Goal: Task Accomplishment & Management: Complete application form

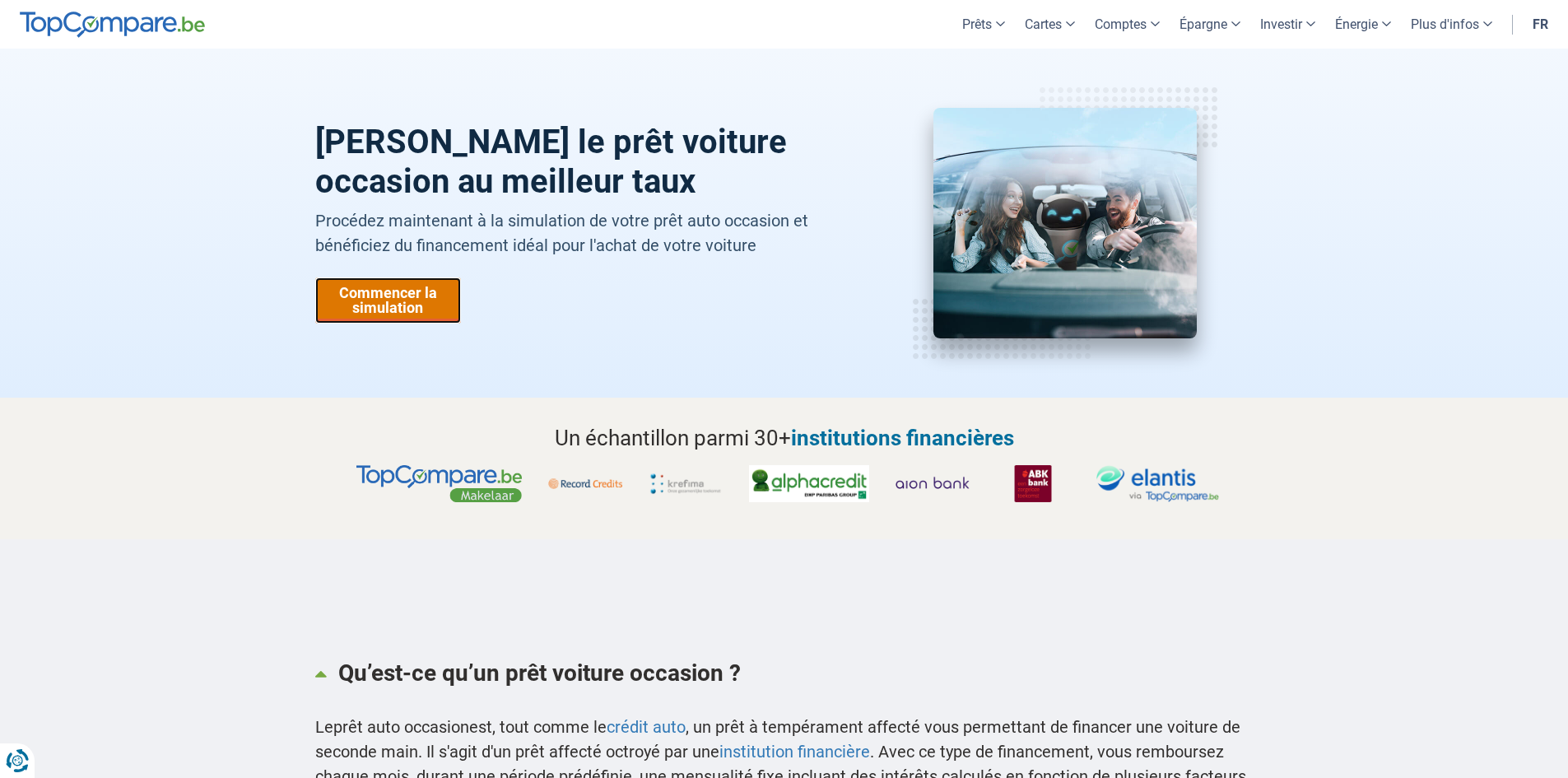
click at [390, 297] on link "Commencer la simulation" at bounding box center [388, 300] width 145 height 46
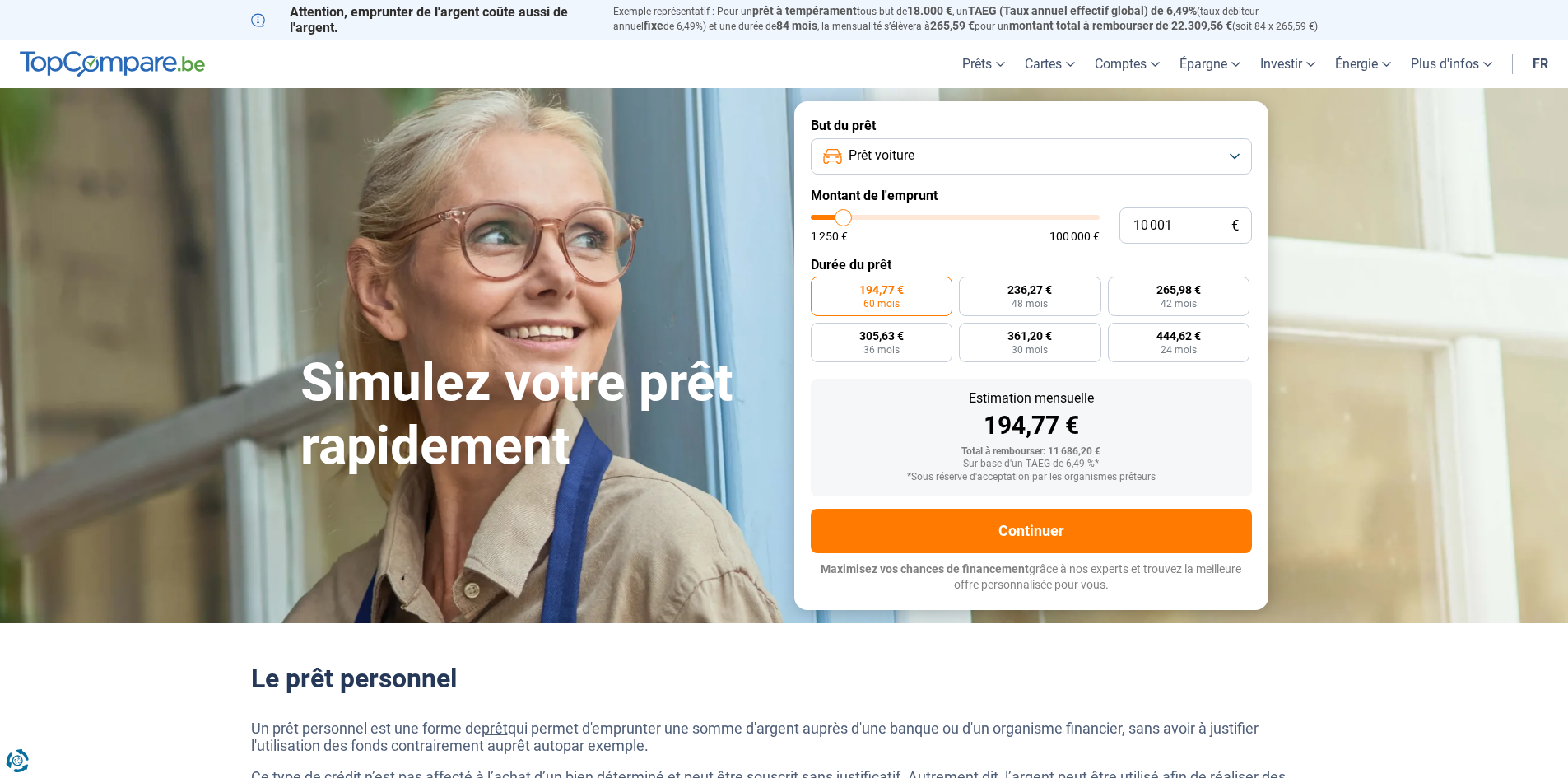
type input "10 250"
type input "10250"
type input "11 500"
type input "11500"
type input "14 500"
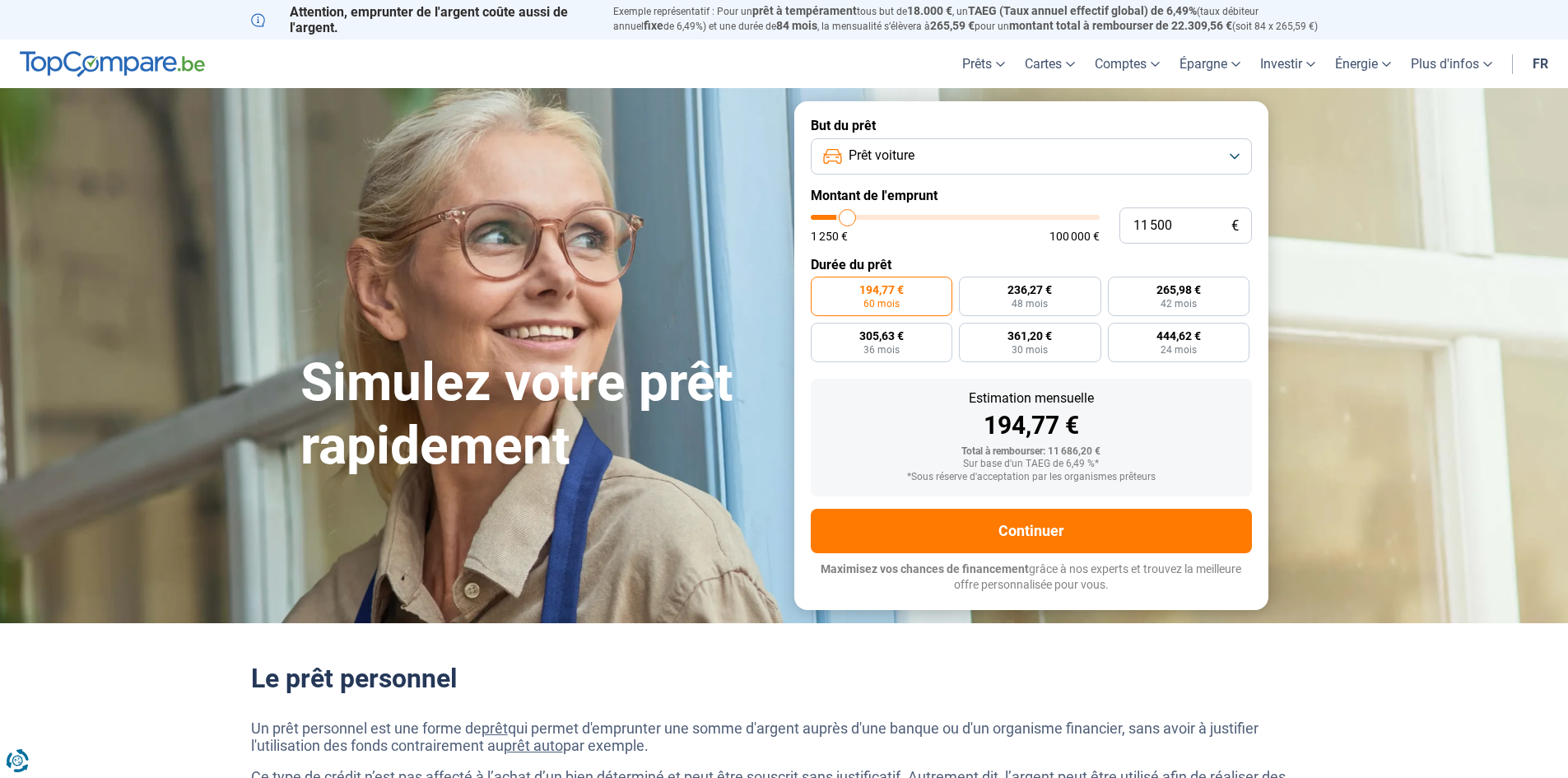
type input "14500"
type input "17 750"
type input "17750"
type input "20 500"
type input "20500"
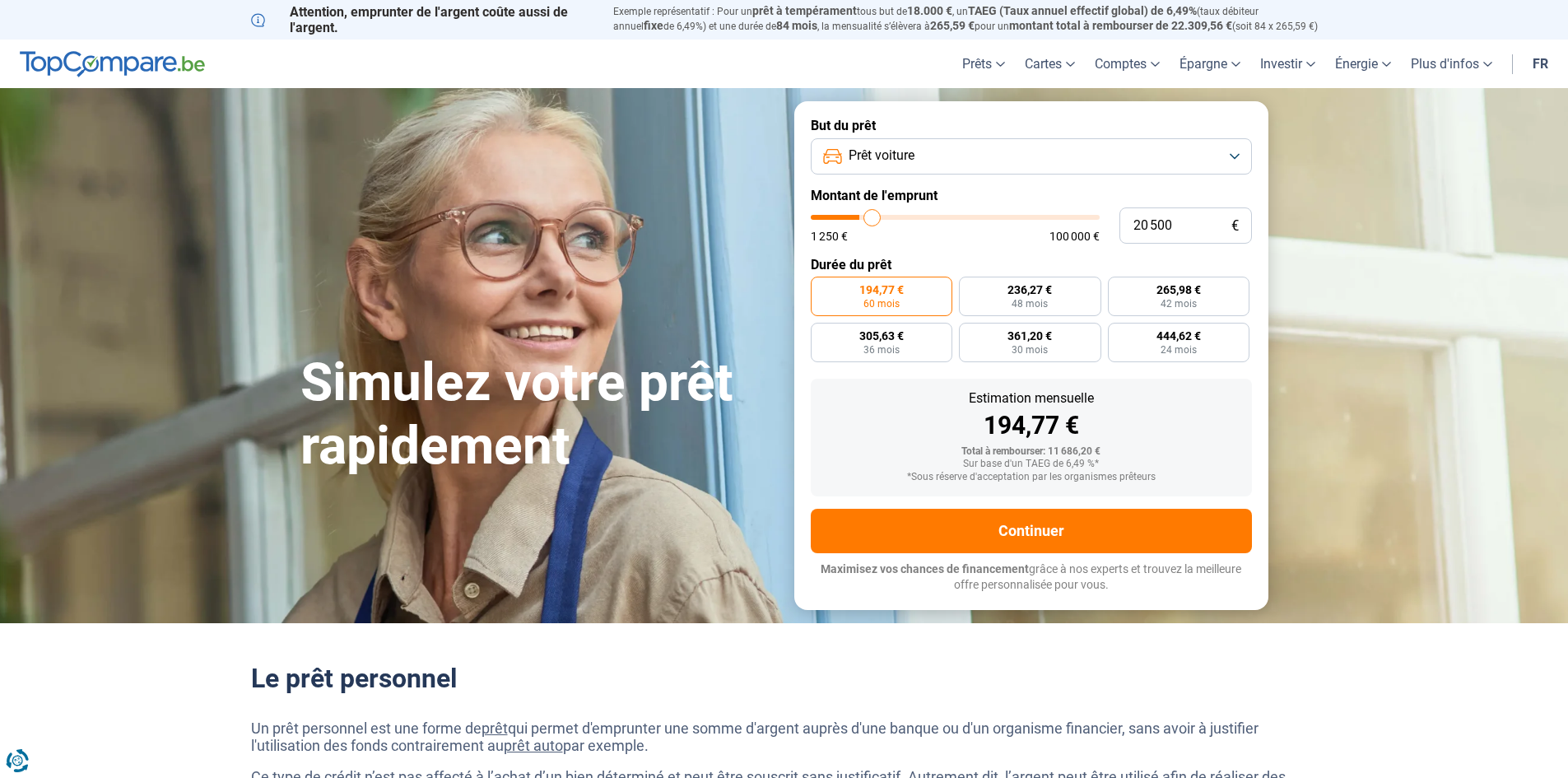
type input "22 750"
type input "22750"
type input "24 250"
type input "24250"
type input "25 000"
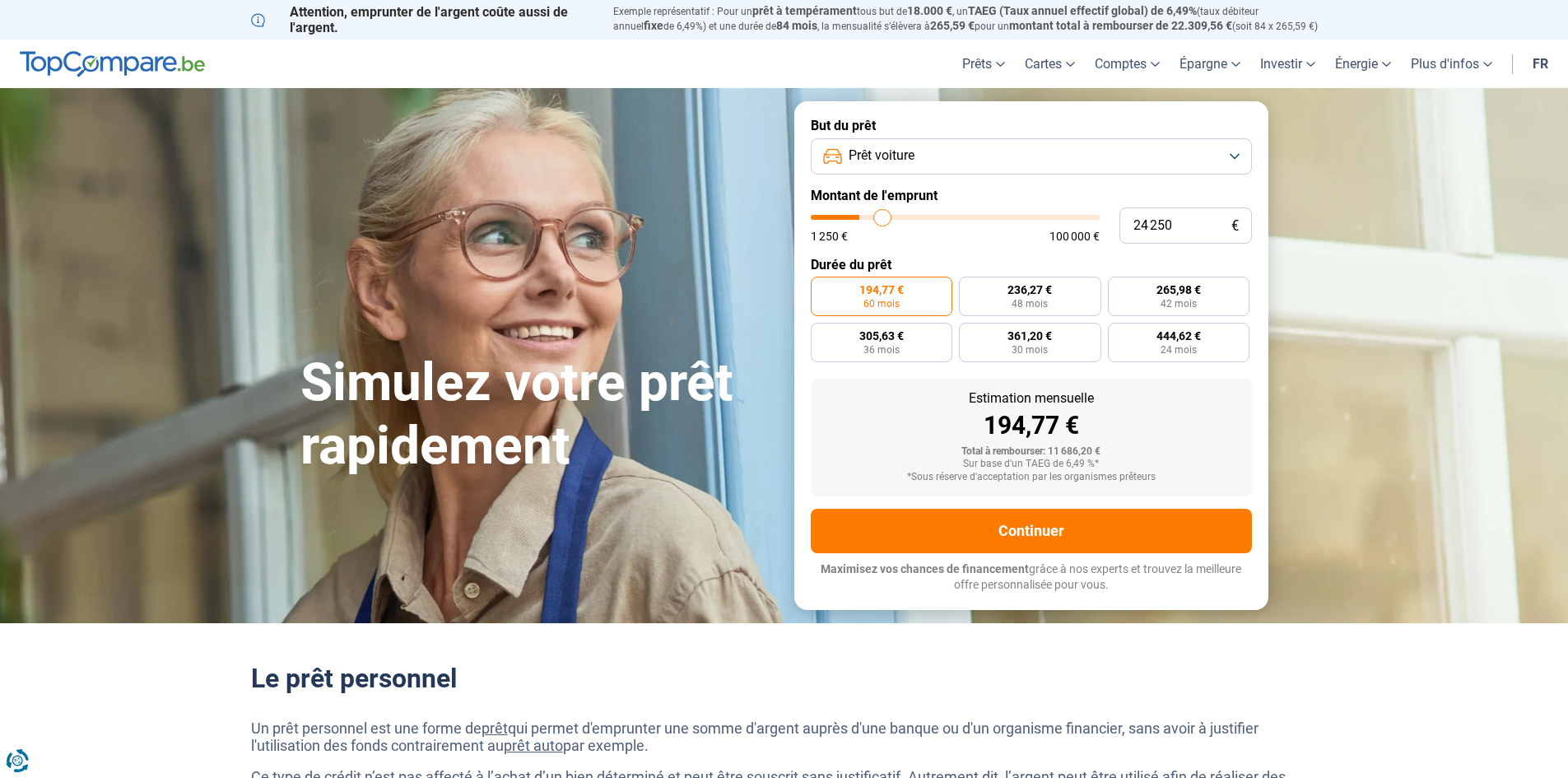
type input "25000"
type input "25 250"
type input "25250"
type input "26 000"
type input "26000"
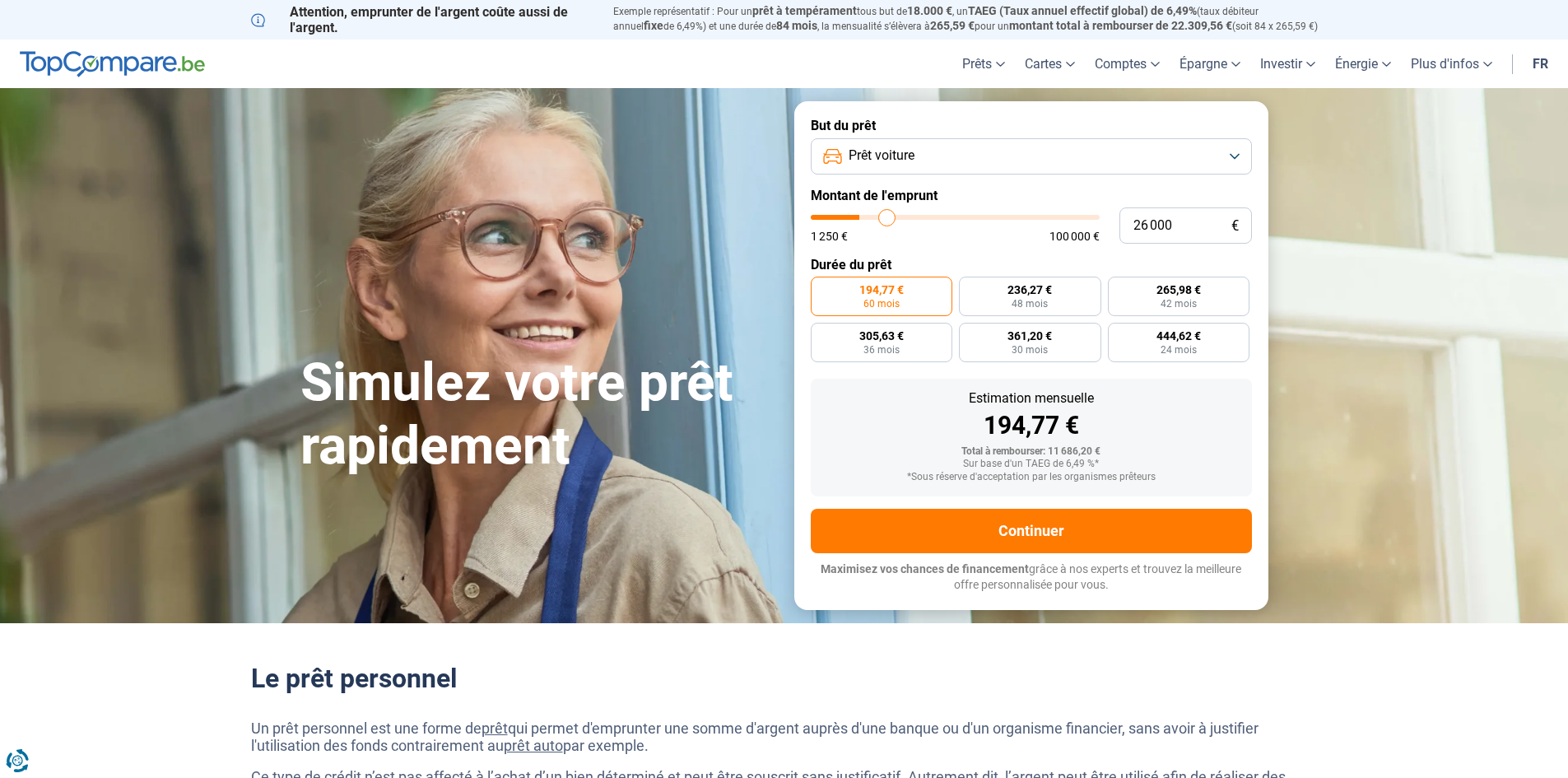
type input "27 250"
type input "27250"
type input "29 500"
type input "29500"
type input "32 750"
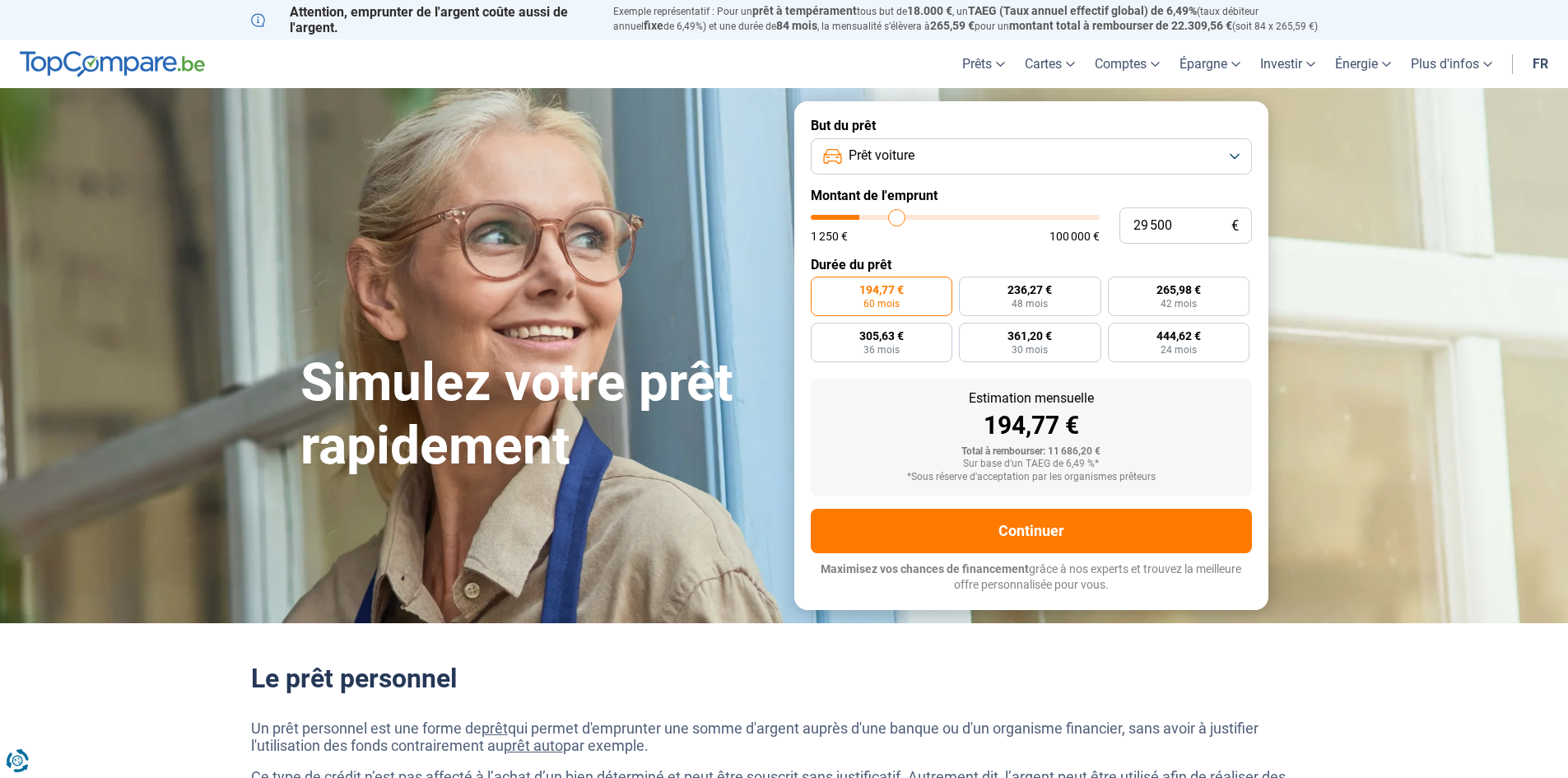
type input "32750"
type input "41 000"
type input "41000"
type input "45 250"
type input "45250"
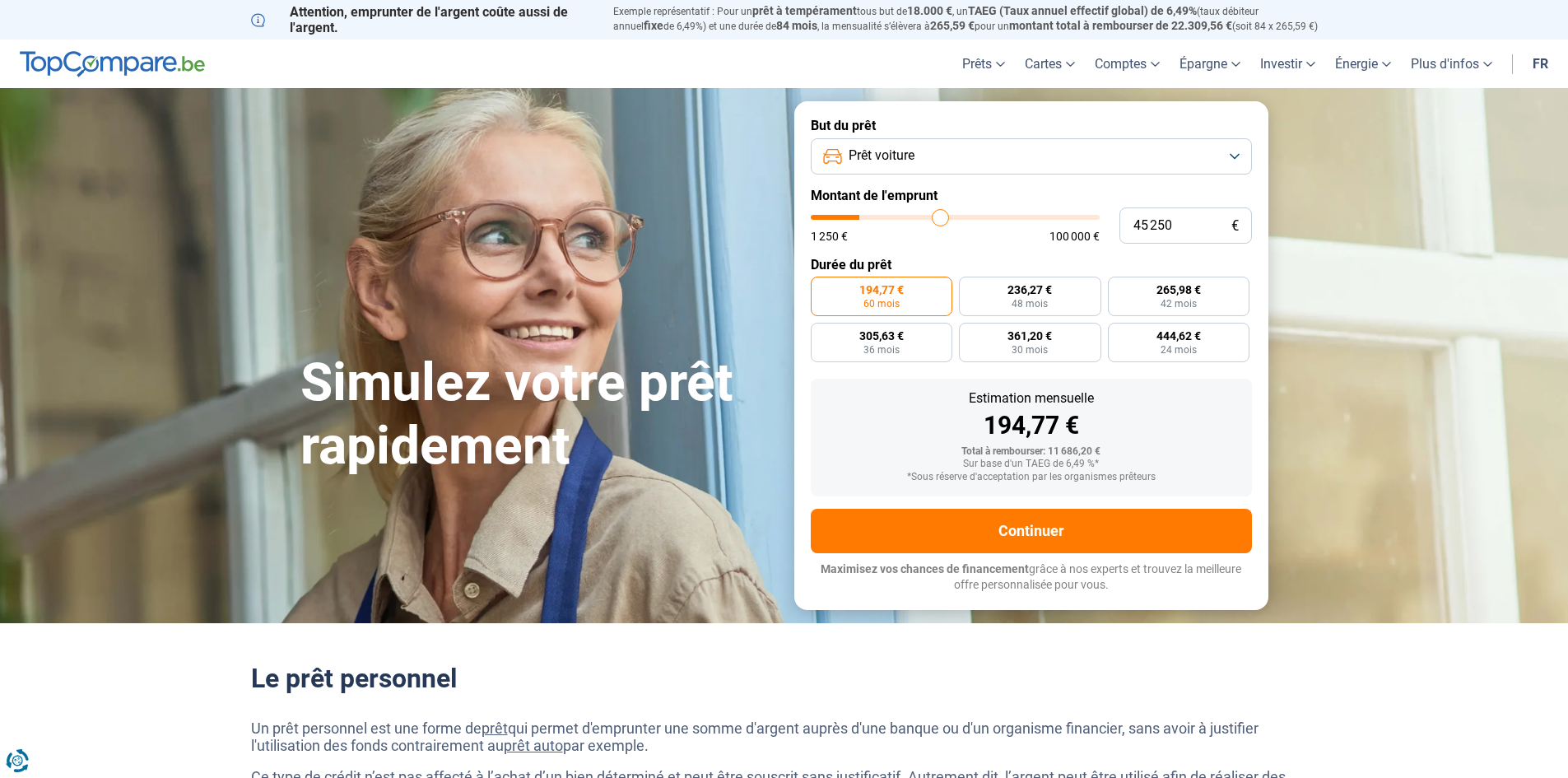
type input "47 250"
type input "47250"
type input "48 000"
type input "48000"
type input "48 250"
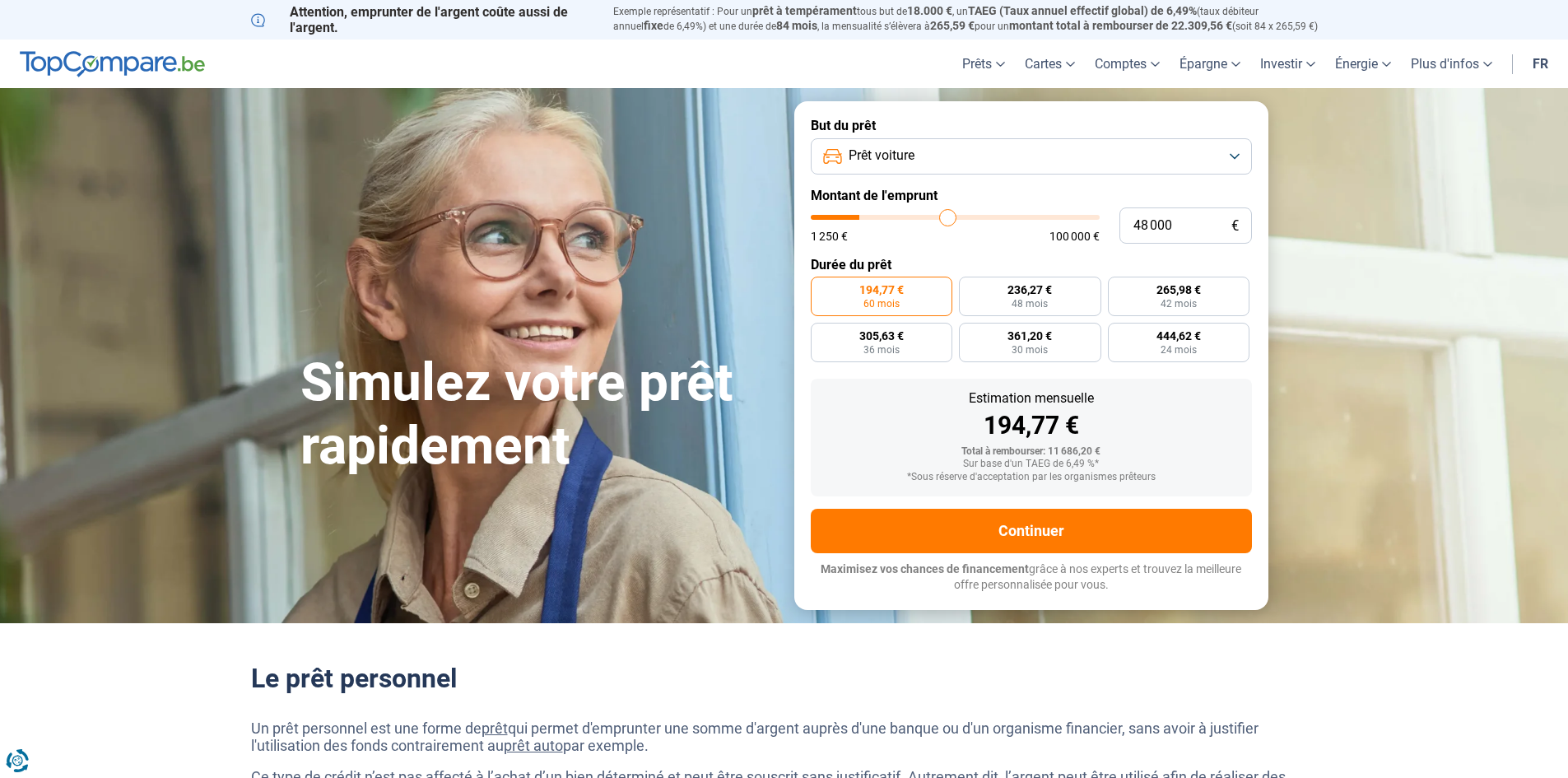
type input "48250"
type input "50 250"
type input "50250"
type input "57 250"
type input "57250"
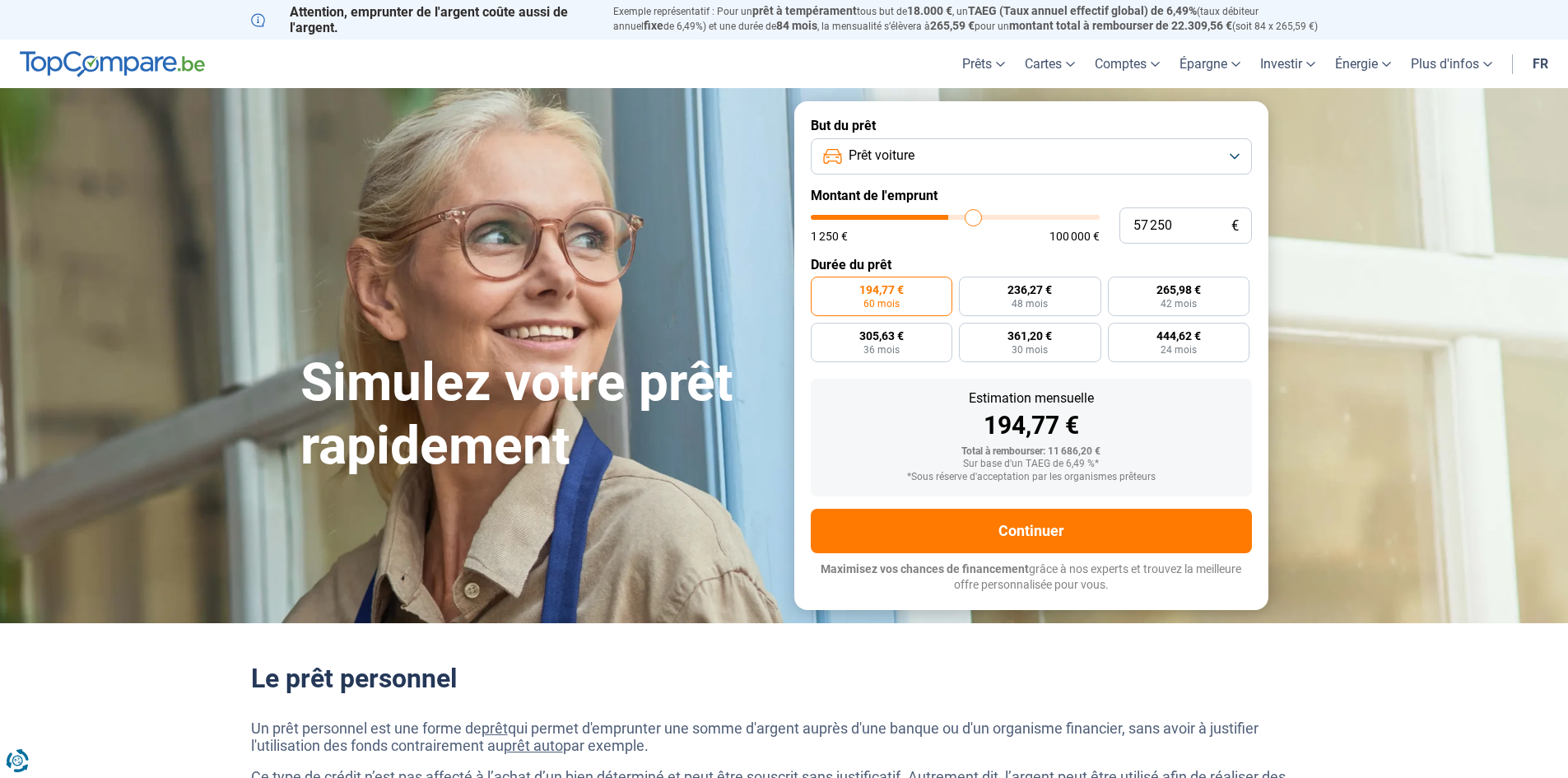
type input "63 000"
type input "63000"
type input "64 500"
type input "64500"
type input "64 750"
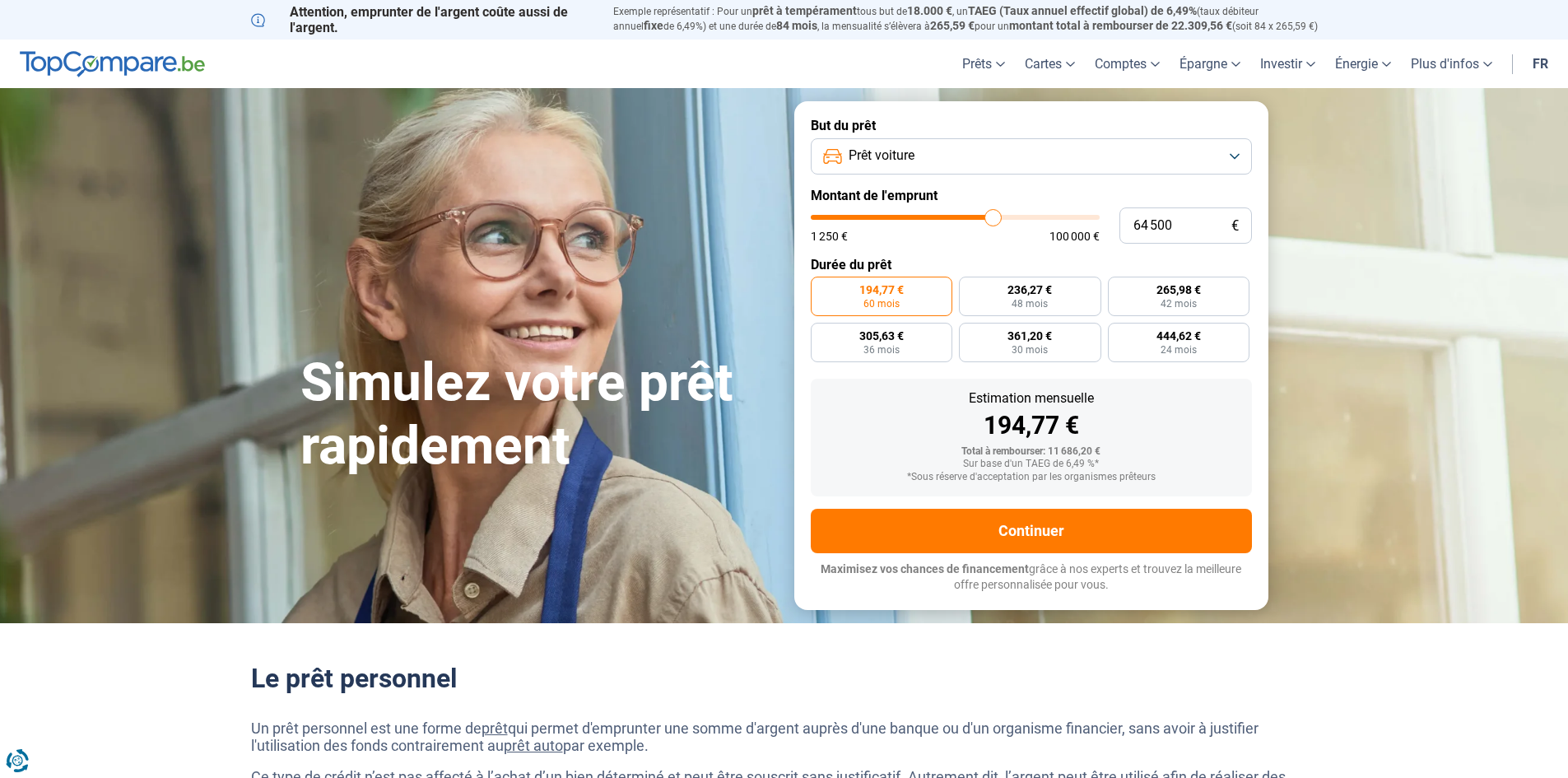
type input "64750"
type input "65 000"
type input "65000"
type input "65 750"
type input "65750"
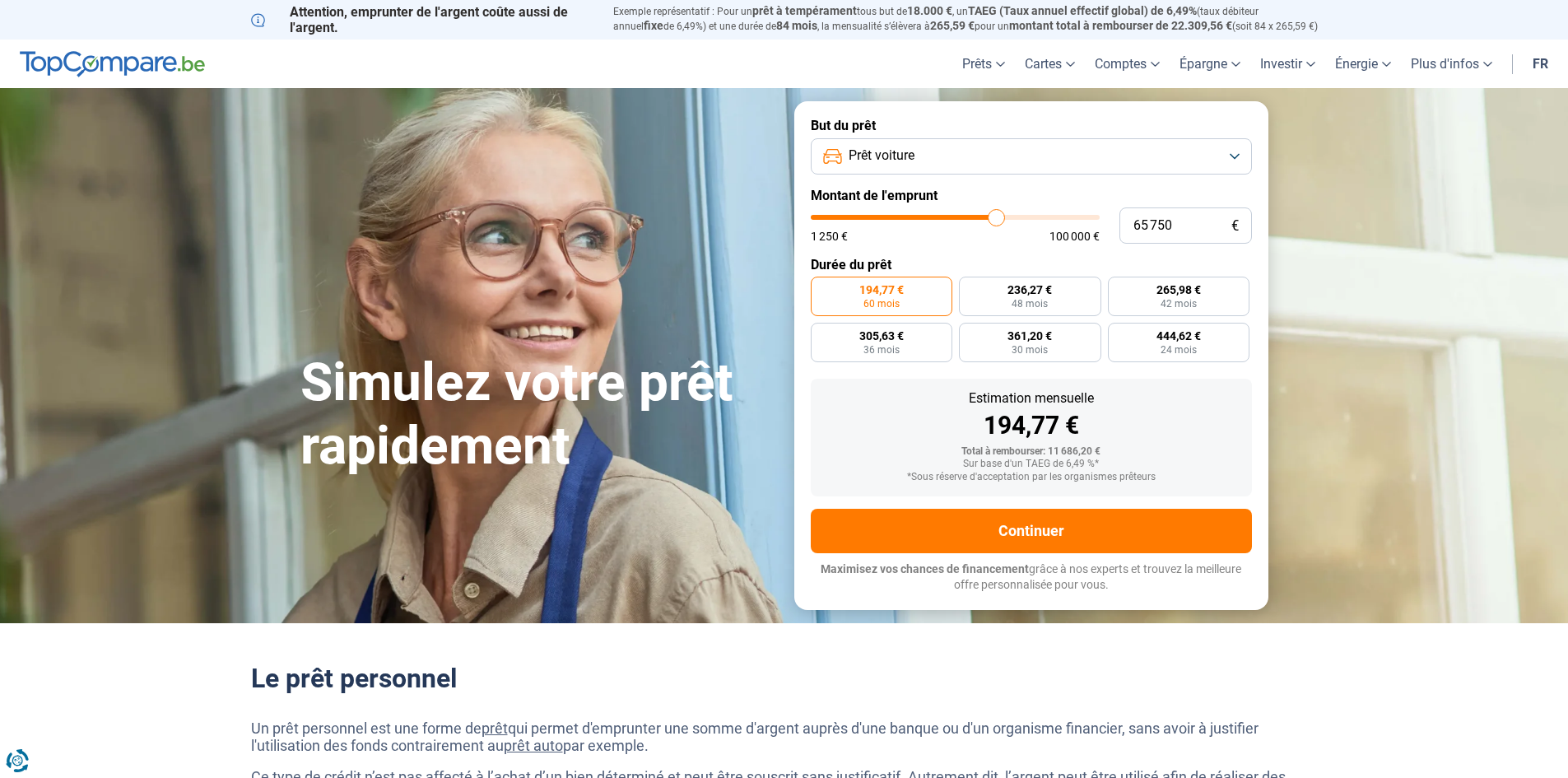
type input "66 250"
type input "66250"
type input "67 500"
type input "67500"
type input "68 750"
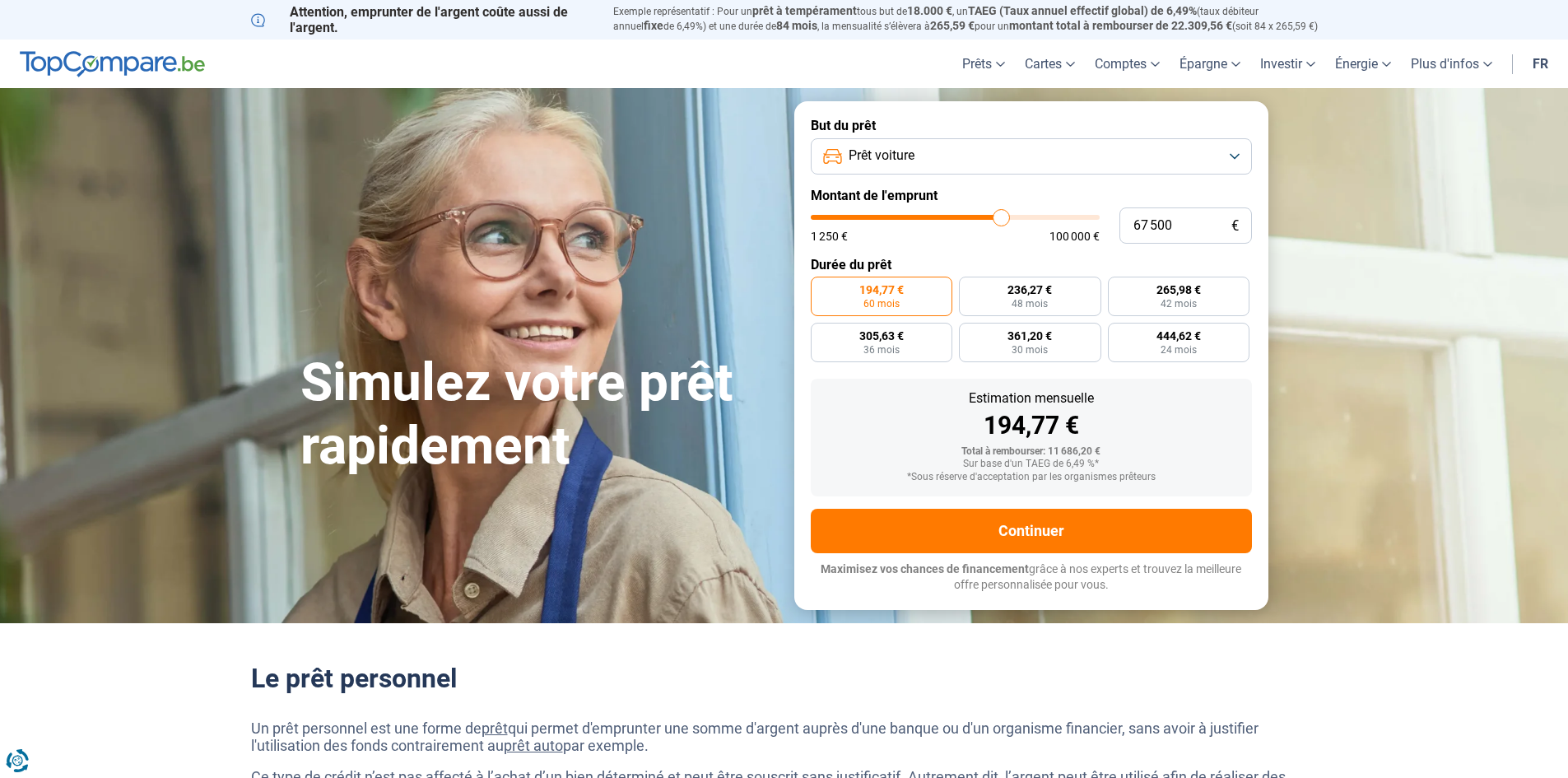
type input "68750"
type input "69 250"
type input "69250"
type input "69 500"
type input "69500"
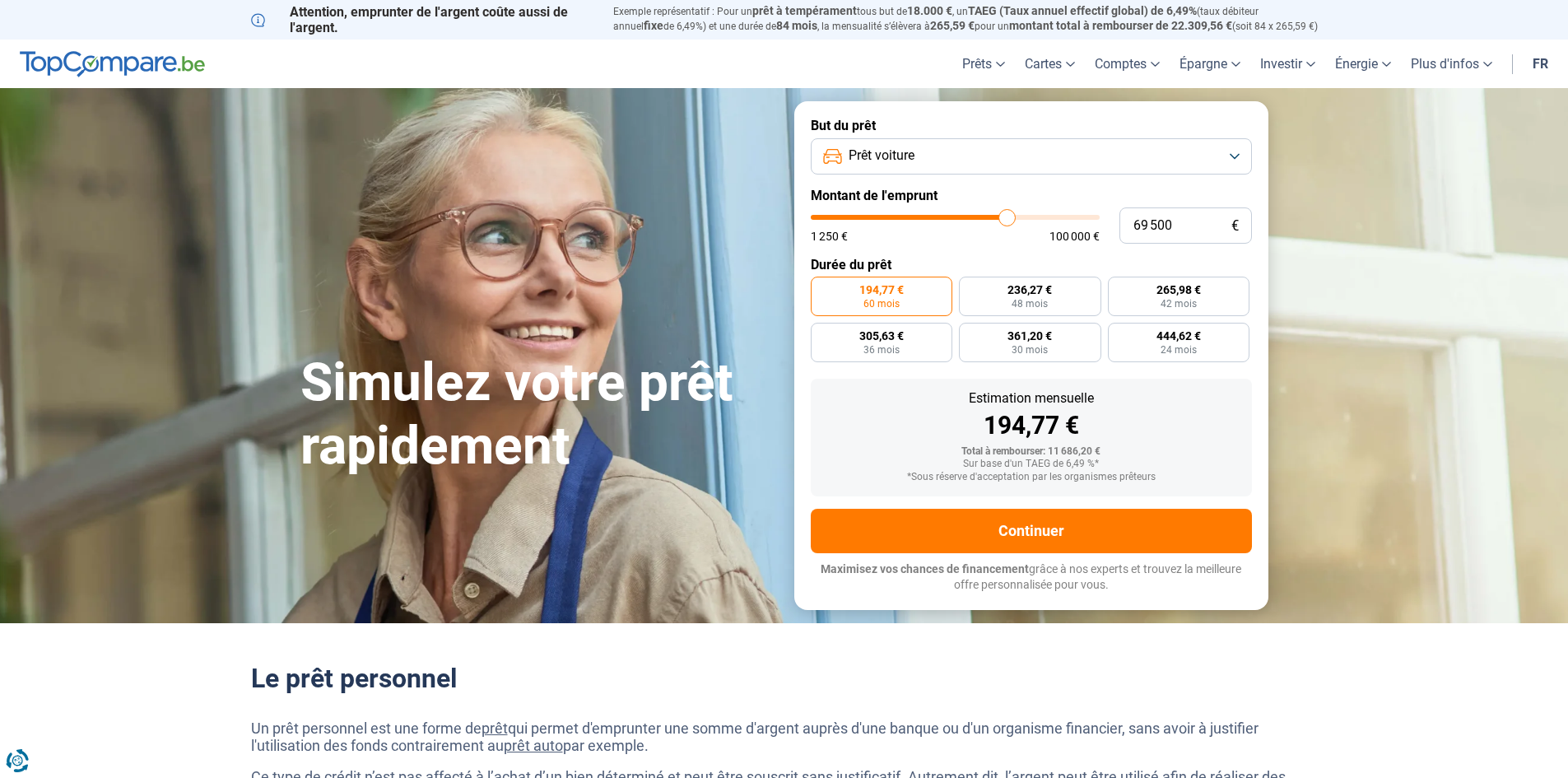
type input "68 250"
type input "68250"
type input "67 500"
type input "67500"
type input "65 750"
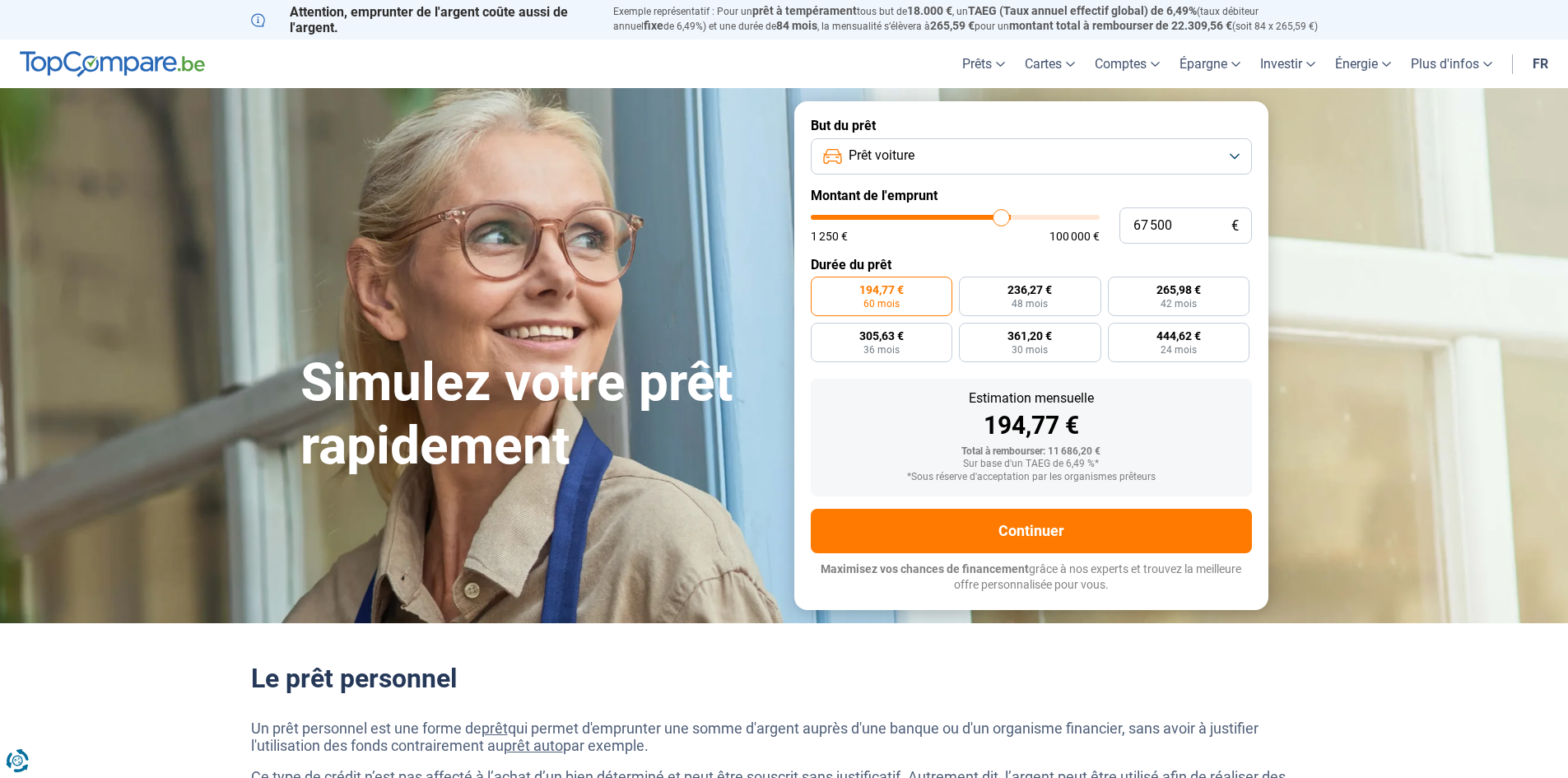
type input "65750"
type input "63 500"
type input "63500"
type input "60 750"
type input "60750"
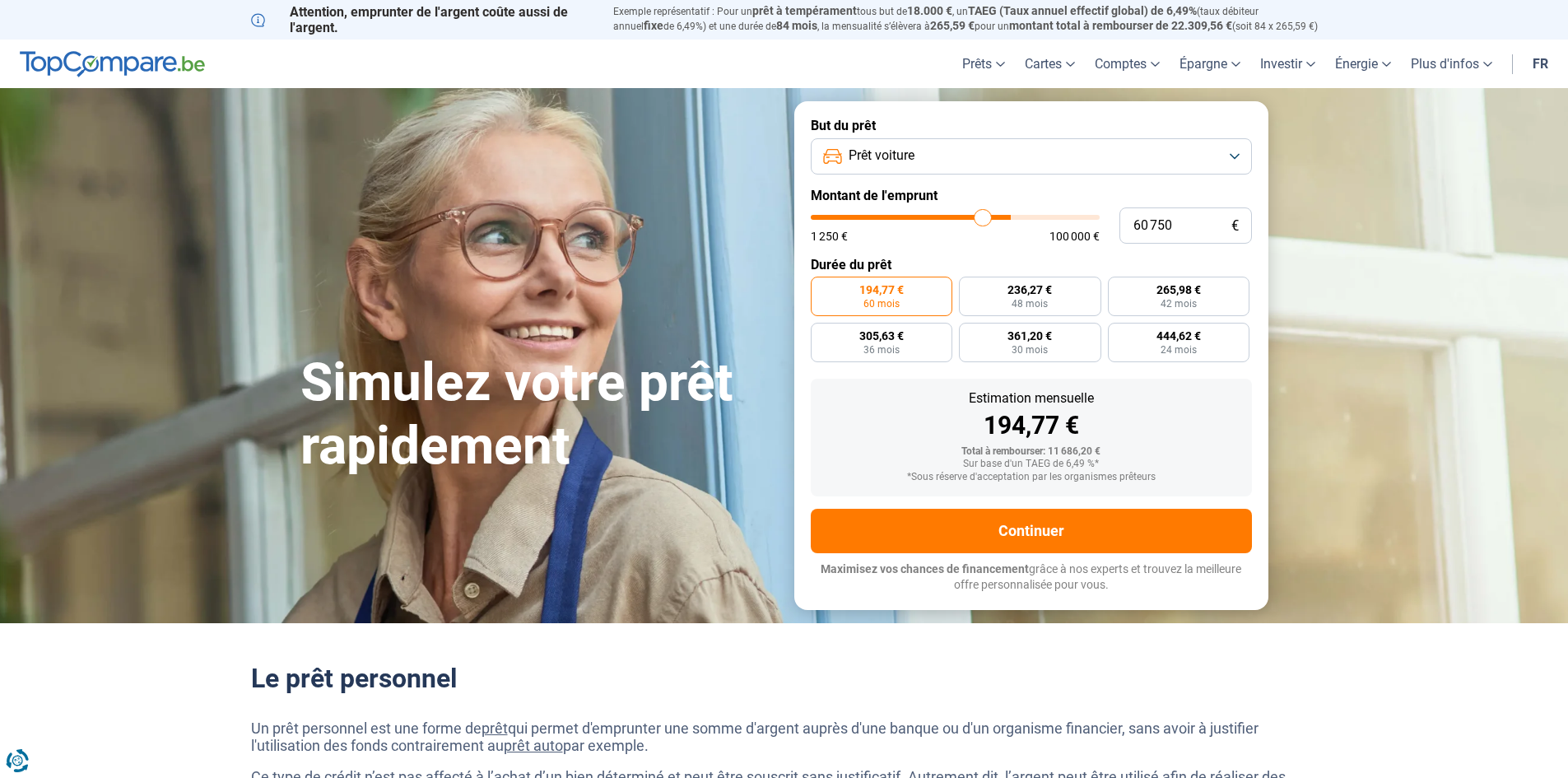
type input "59 500"
type input "59500"
type input "58 750"
type input "58750"
type input "57 250"
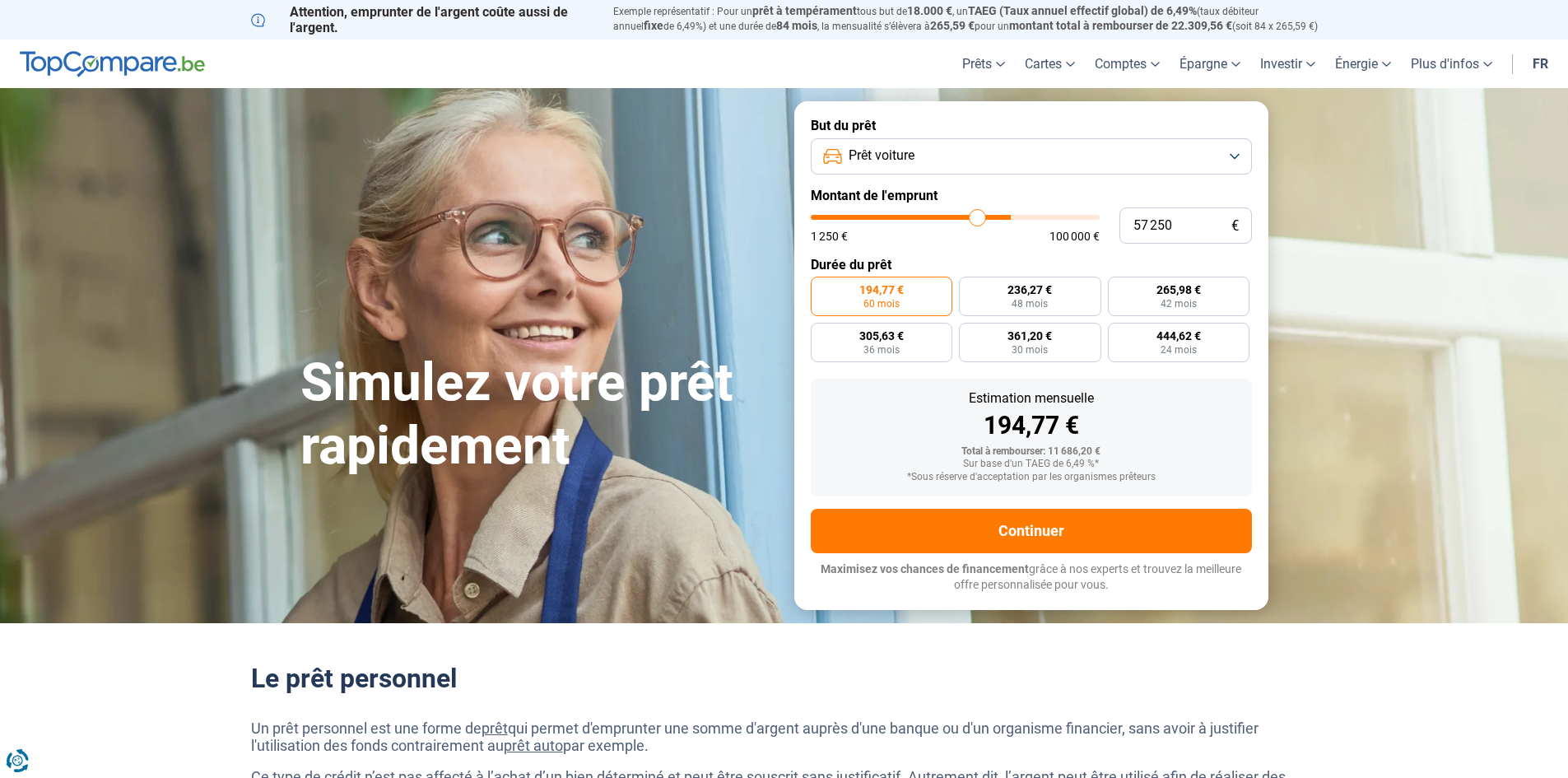
type input "57250"
type input "54 750"
type input "54750"
type input "51 500"
type input "51500"
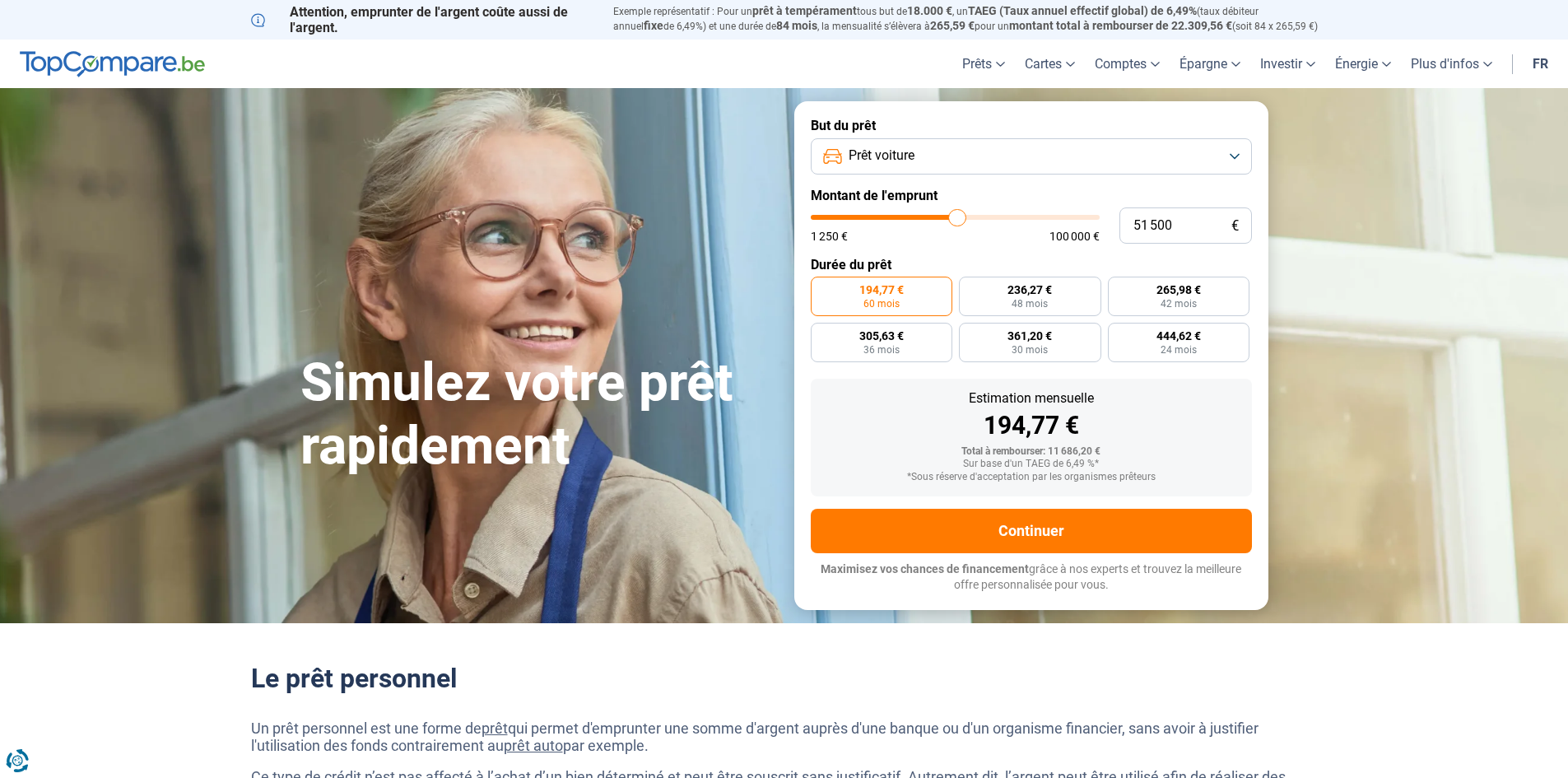
type input "49 500"
type input "49500"
type input "48 000"
type input "48000"
type input "47 500"
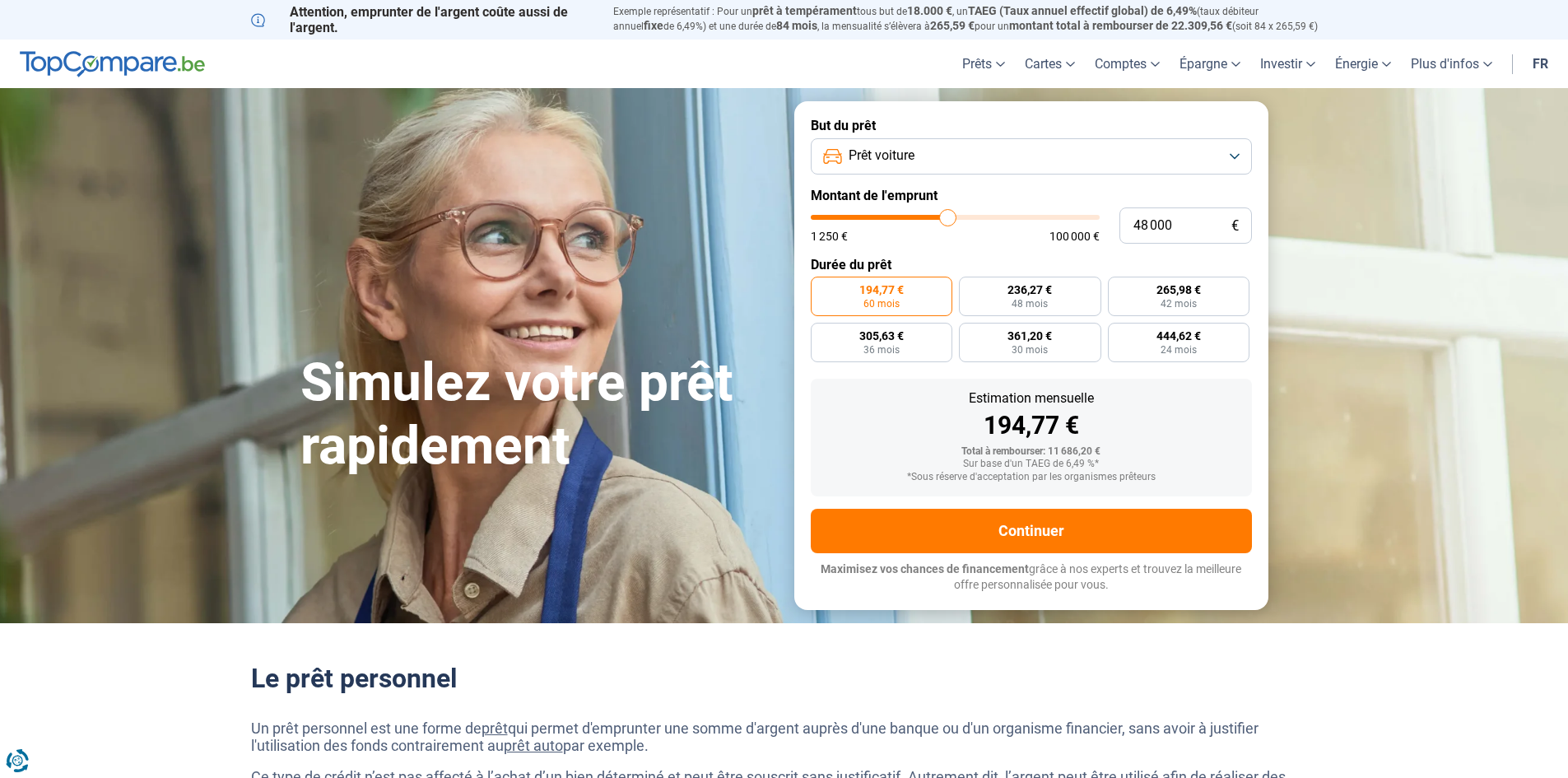
type input "47500"
type input "47 250"
type input "47250"
type input "47 000"
type input "47000"
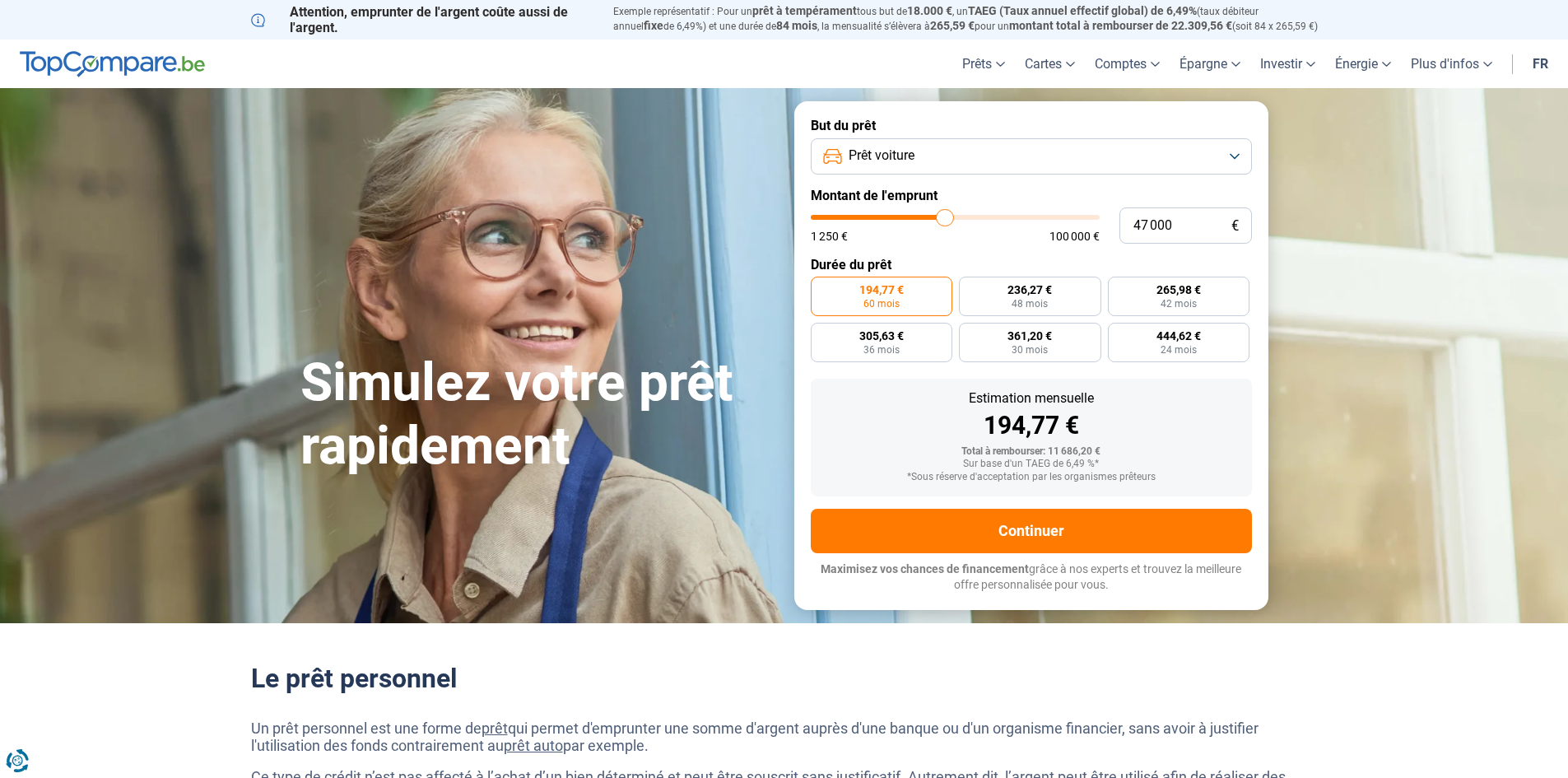
type input "46 750"
type input "46750"
type input "46 500"
type input "46500"
type input "45 500"
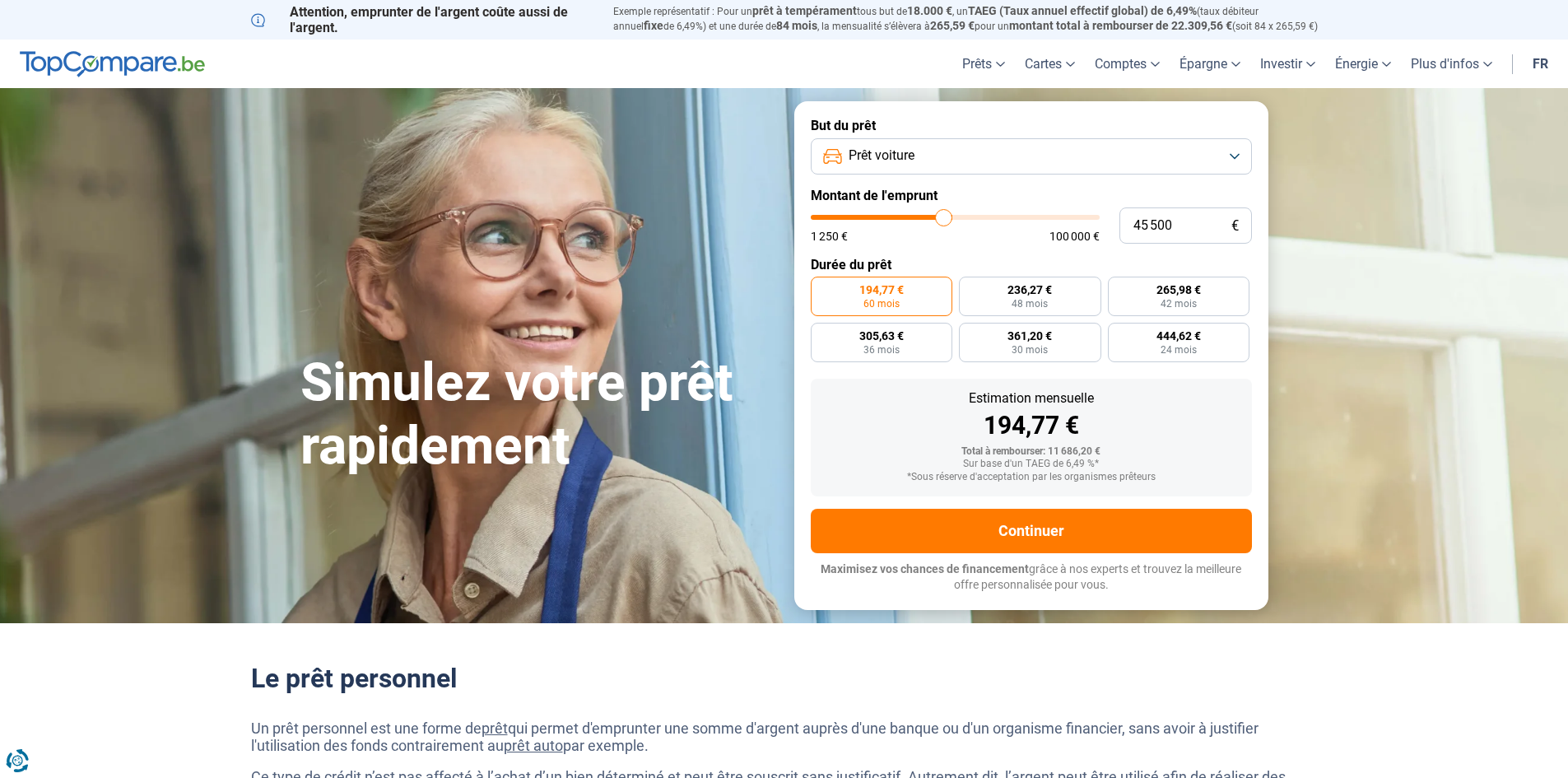
type input "45500"
type input "45 000"
type input "45000"
type input "43 000"
type input "43000"
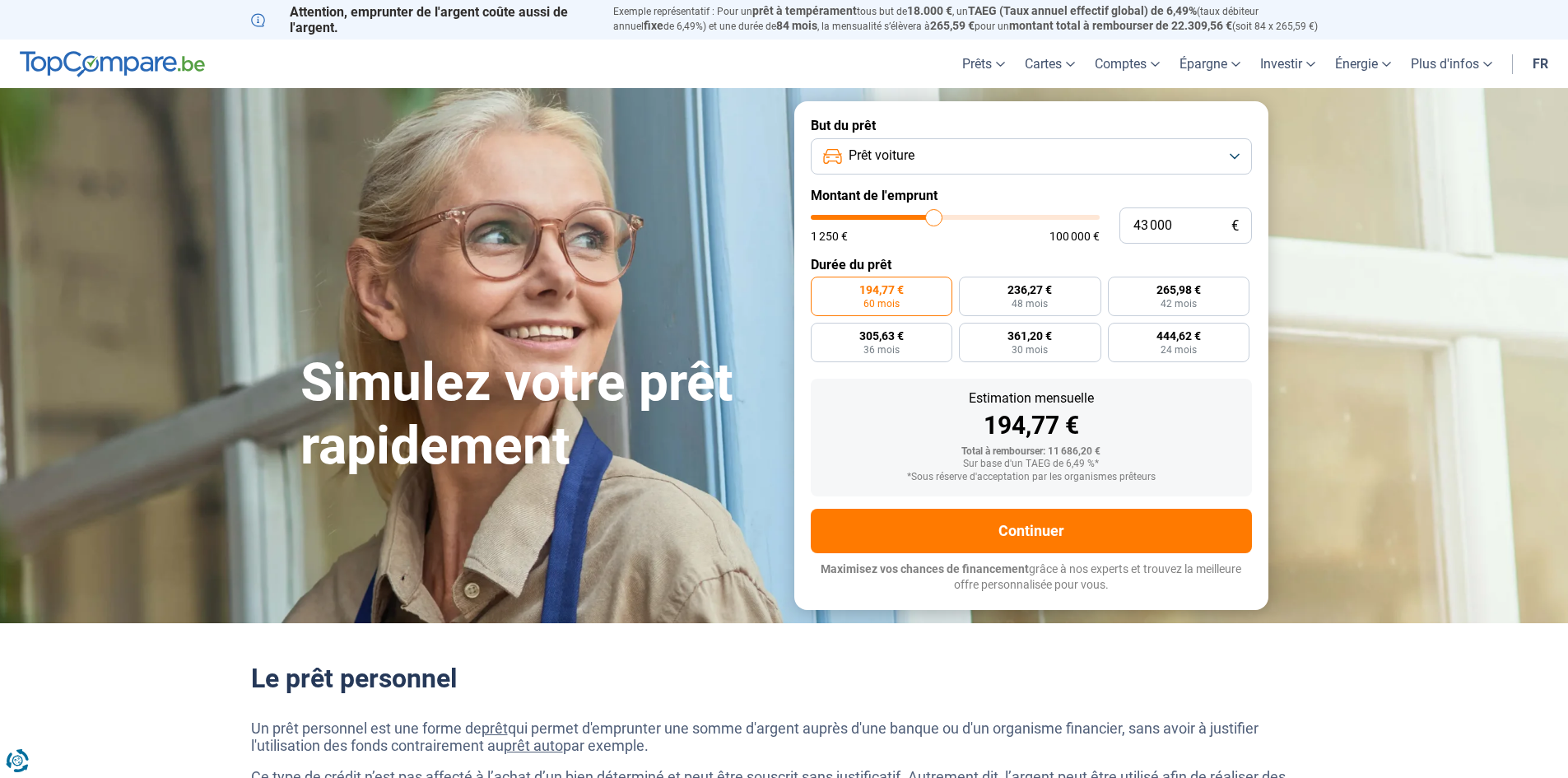
type input "41 000"
type input "41000"
type input "39 500"
type input "39500"
type input "38 750"
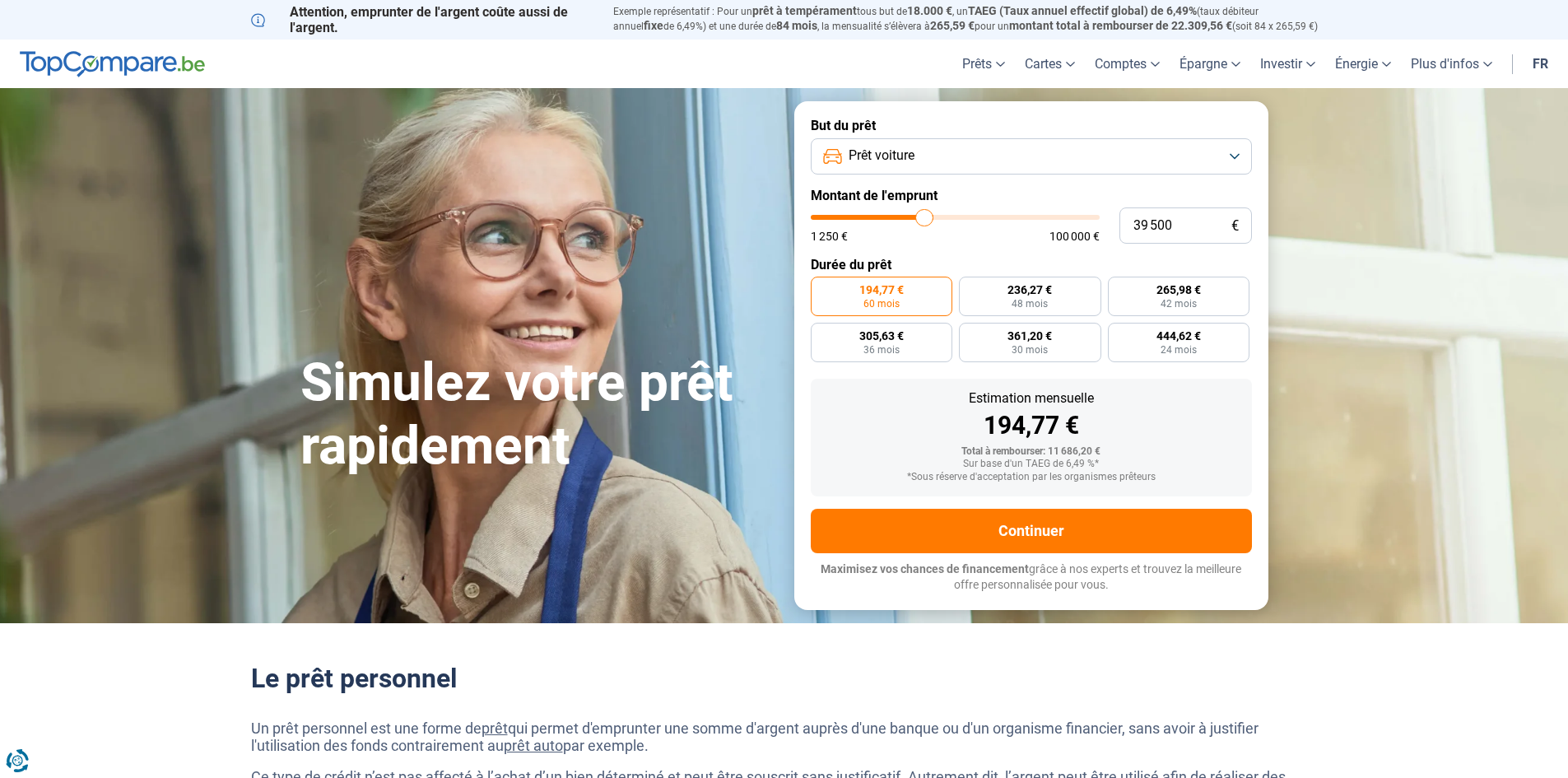
type input "38750"
type input "38 000"
type input "38000"
type input "37 250"
type input "37250"
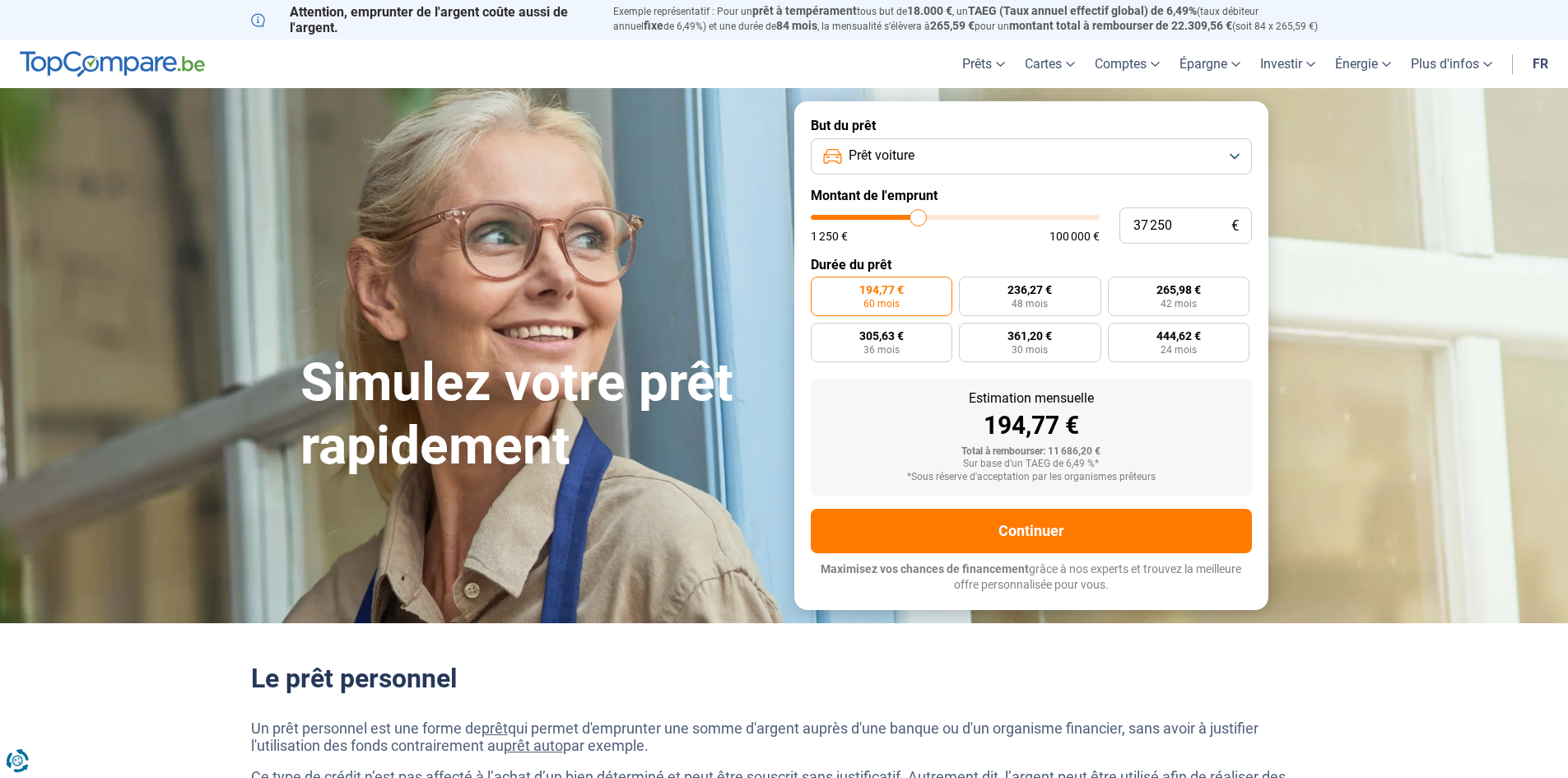
type input "35 750"
type input "35750"
type input "34 750"
type input "34750"
type input "34 000"
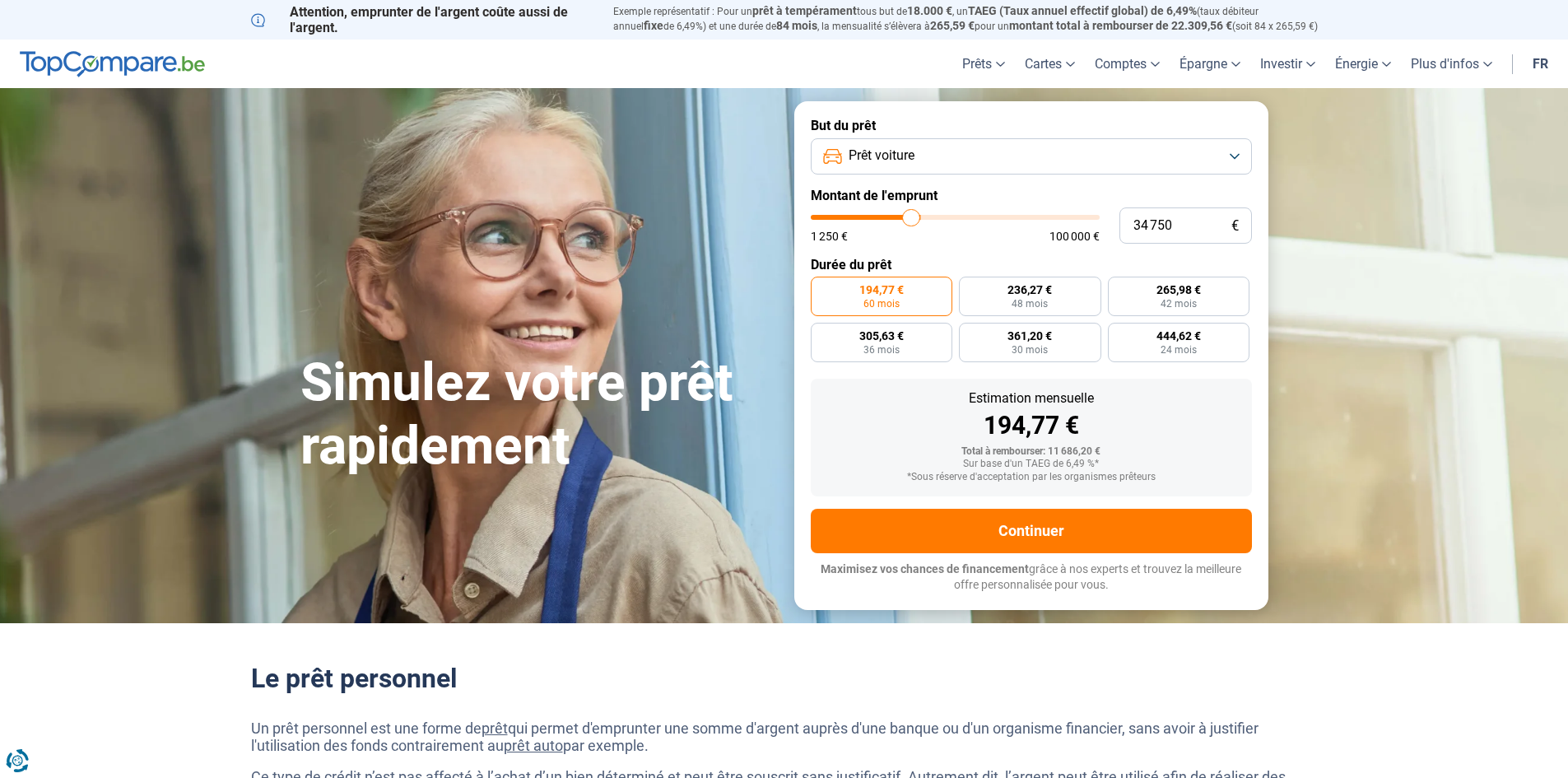
type input "34000"
type input "33 750"
type input "33750"
type input "34 000"
type input "34000"
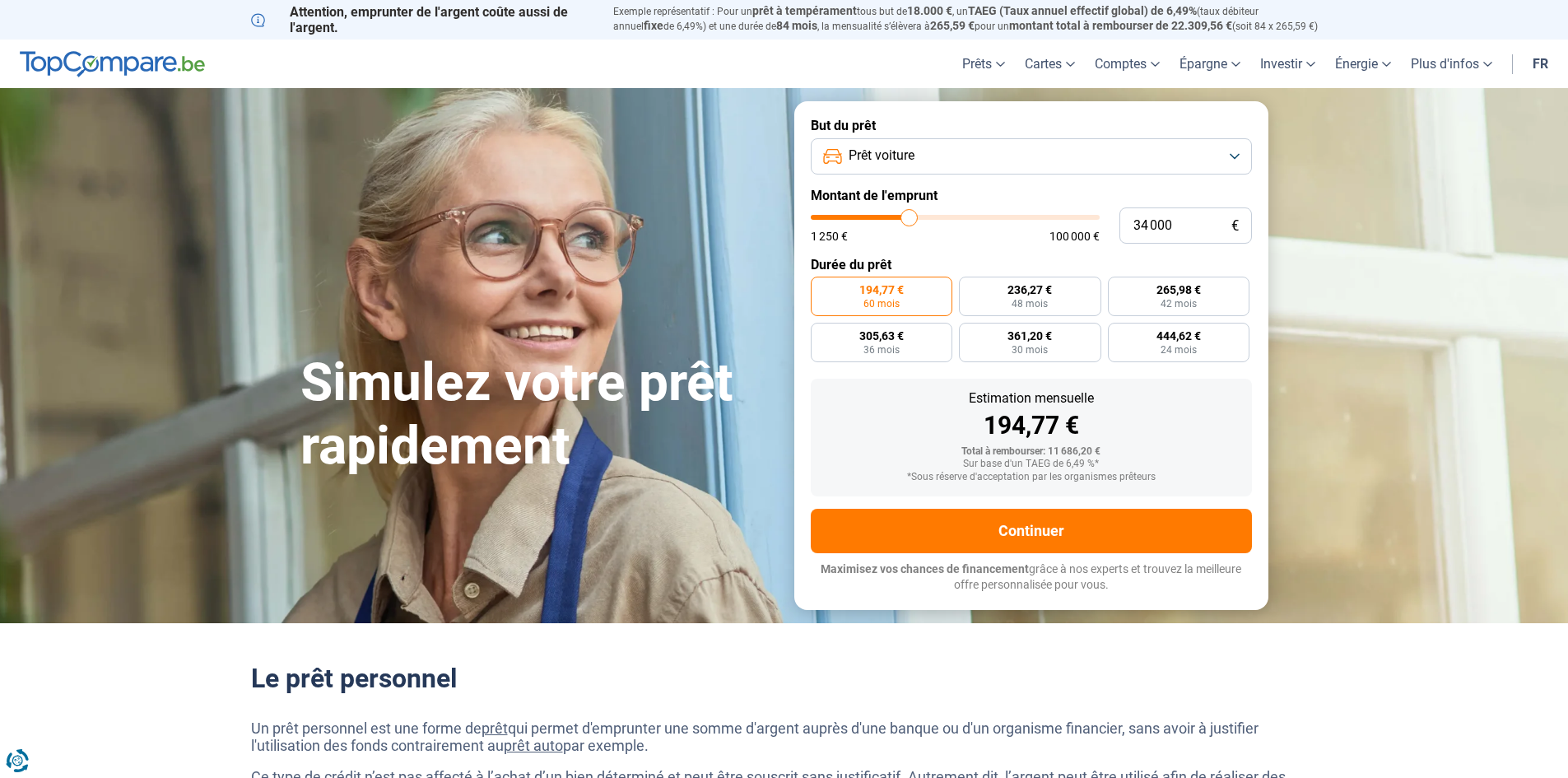
type input "34 250"
type input "34250"
type input "34 000"
type input "34000"
type input "33 500"
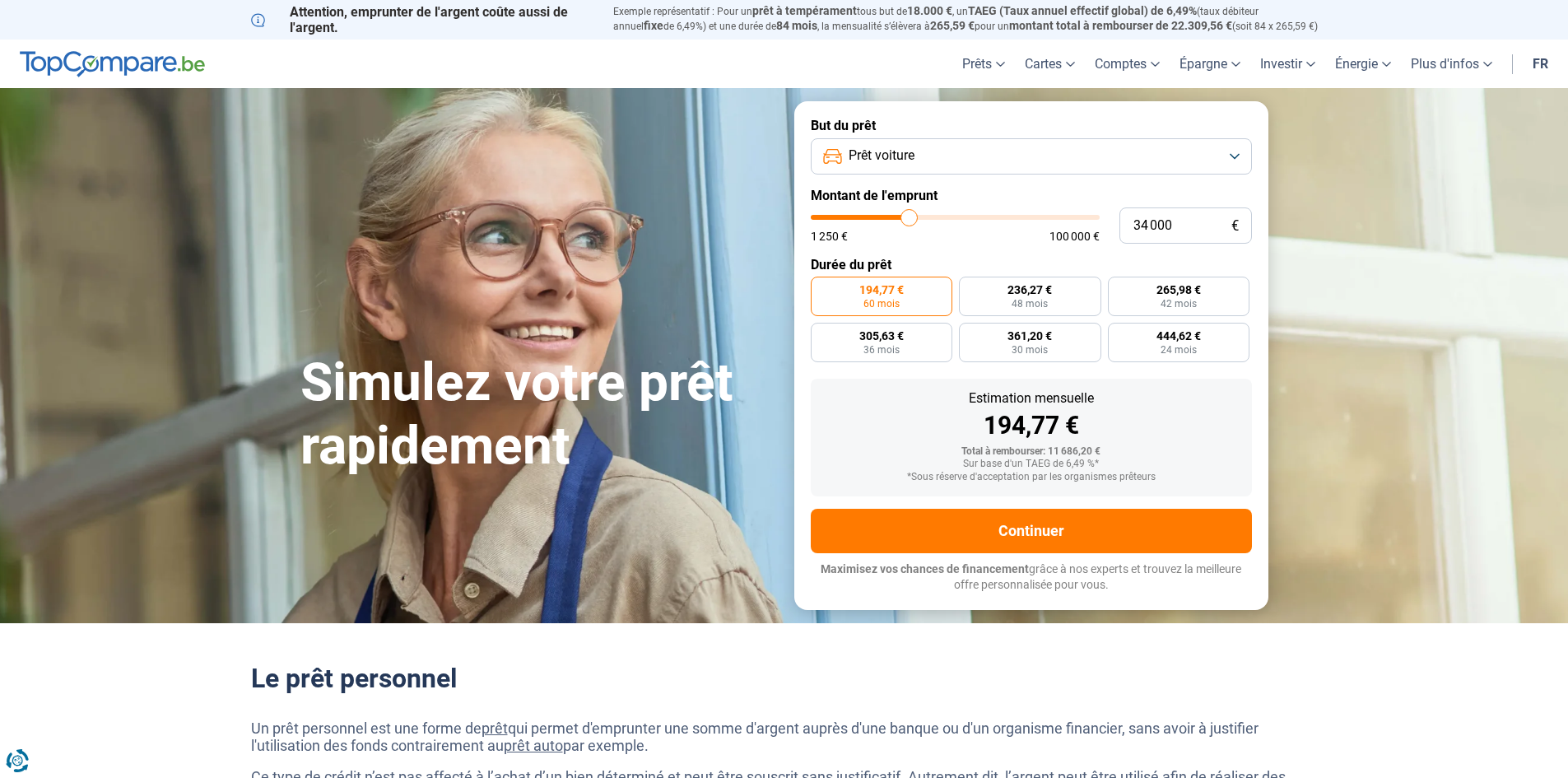
type input "33500"
type input "32 750"
type input "32750"
type input "32 500"
type input "32500"
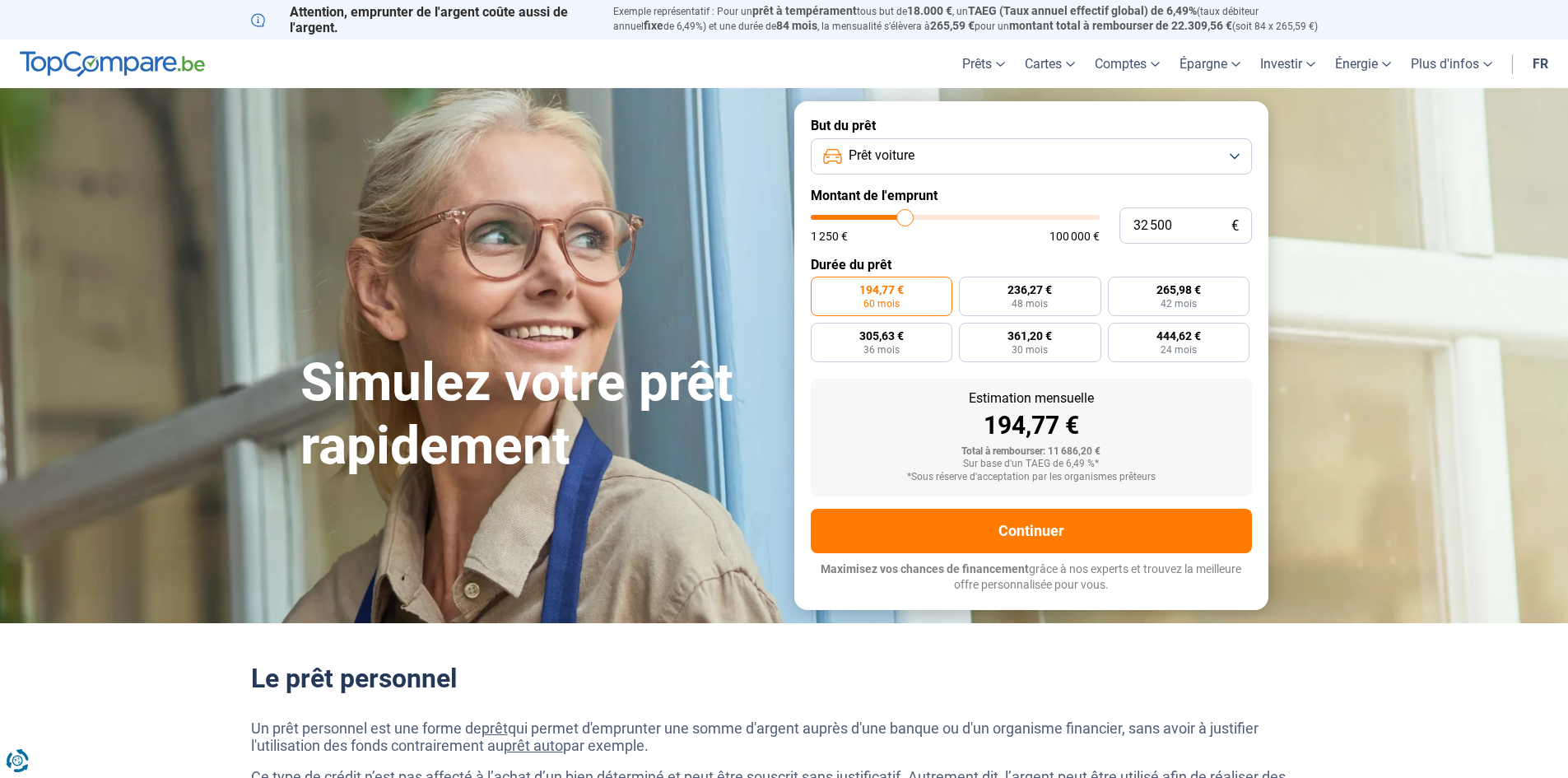
type input "32 750"
type input "32750"
type input "33 250"
type input "33250"
type input "32 750"
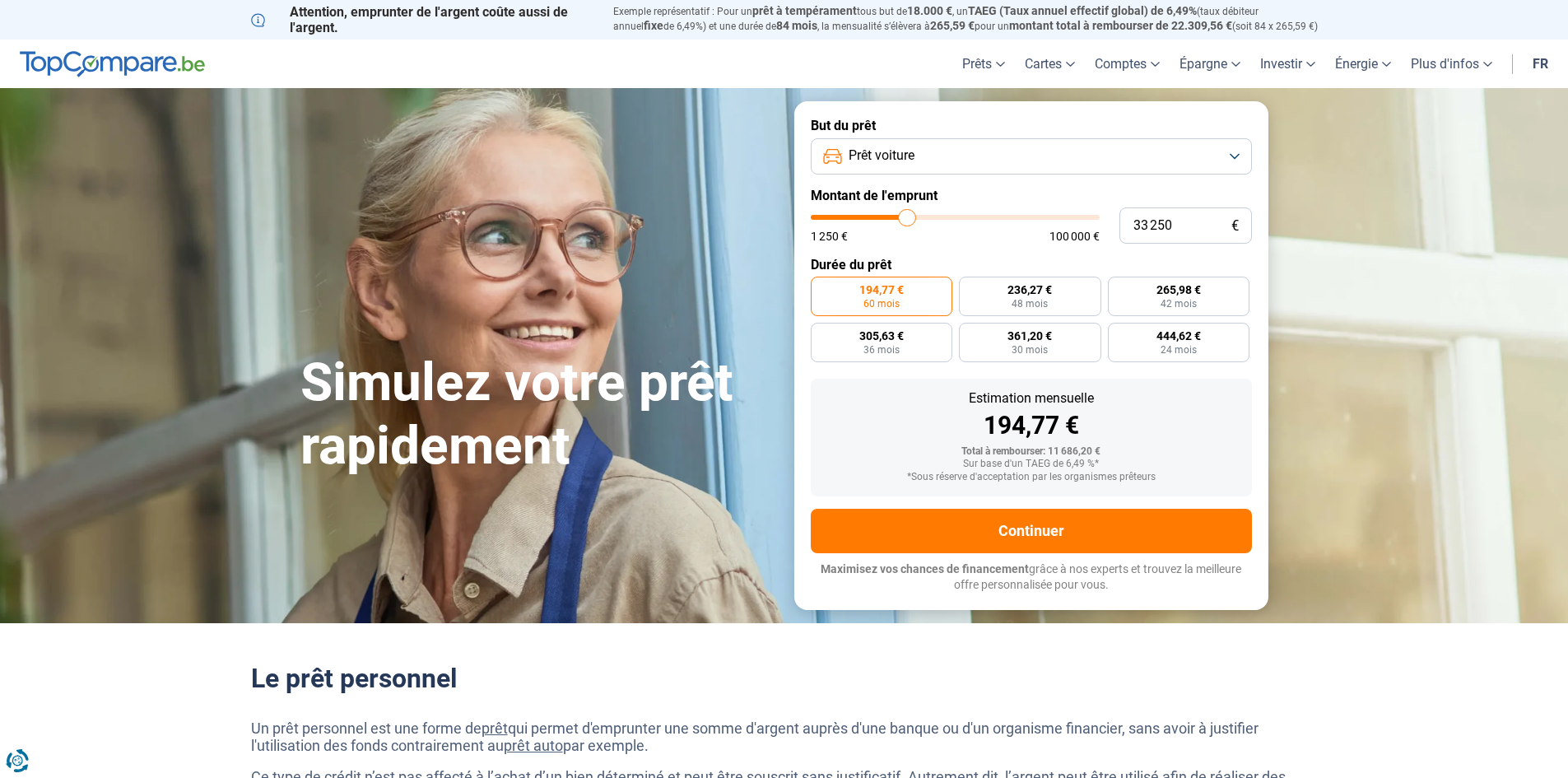
type input "32750"
type input "33 250"
type input "33250"
type input "33 750"
type input "33750"
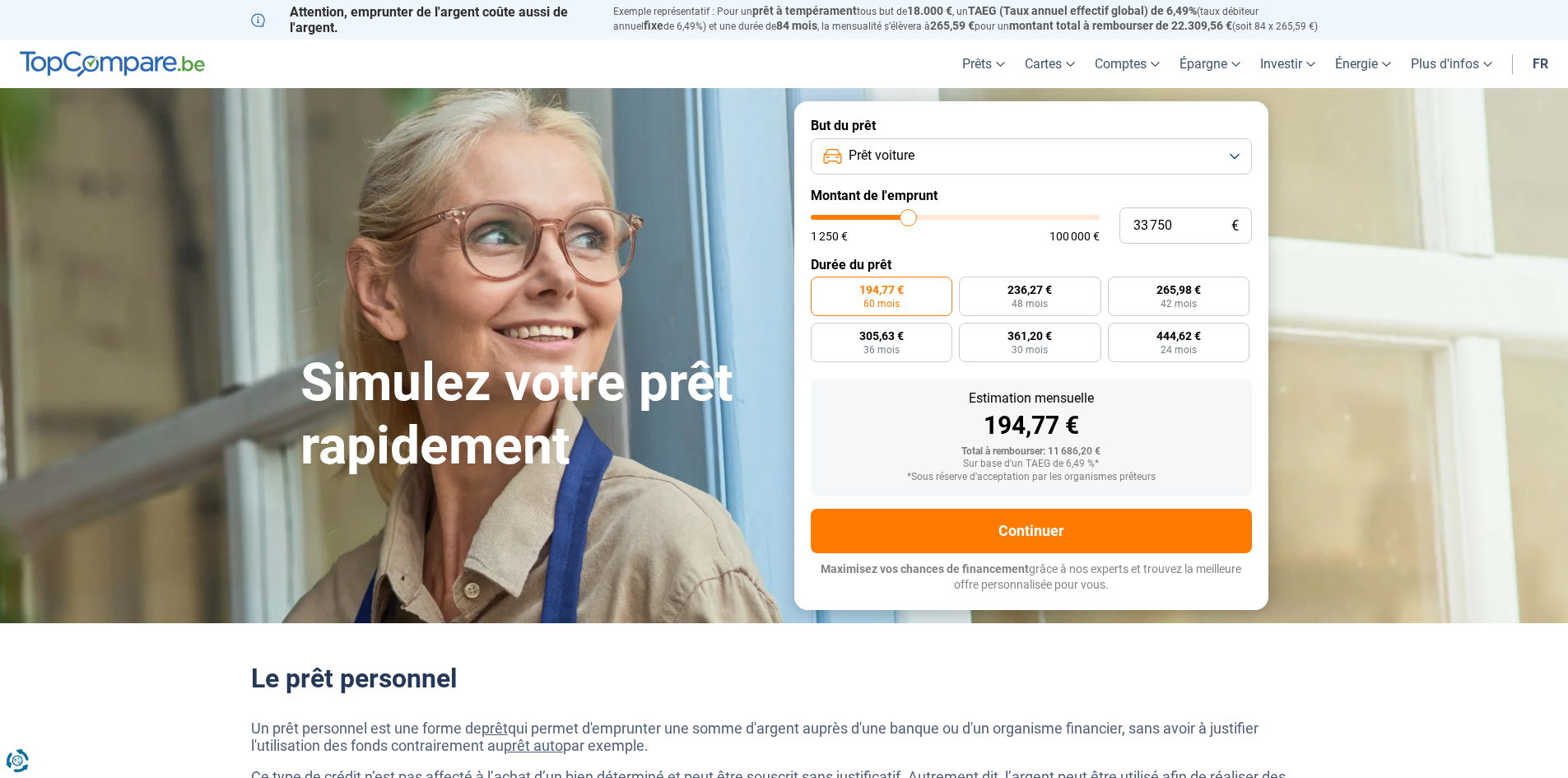
type input "34 250"
type input "34250"
type input "34 750"
drag, startPoint x: 843, startPoint y: 214, endPoint x: 911, endPoint y: 221, distance: 68.4
type input "34750"
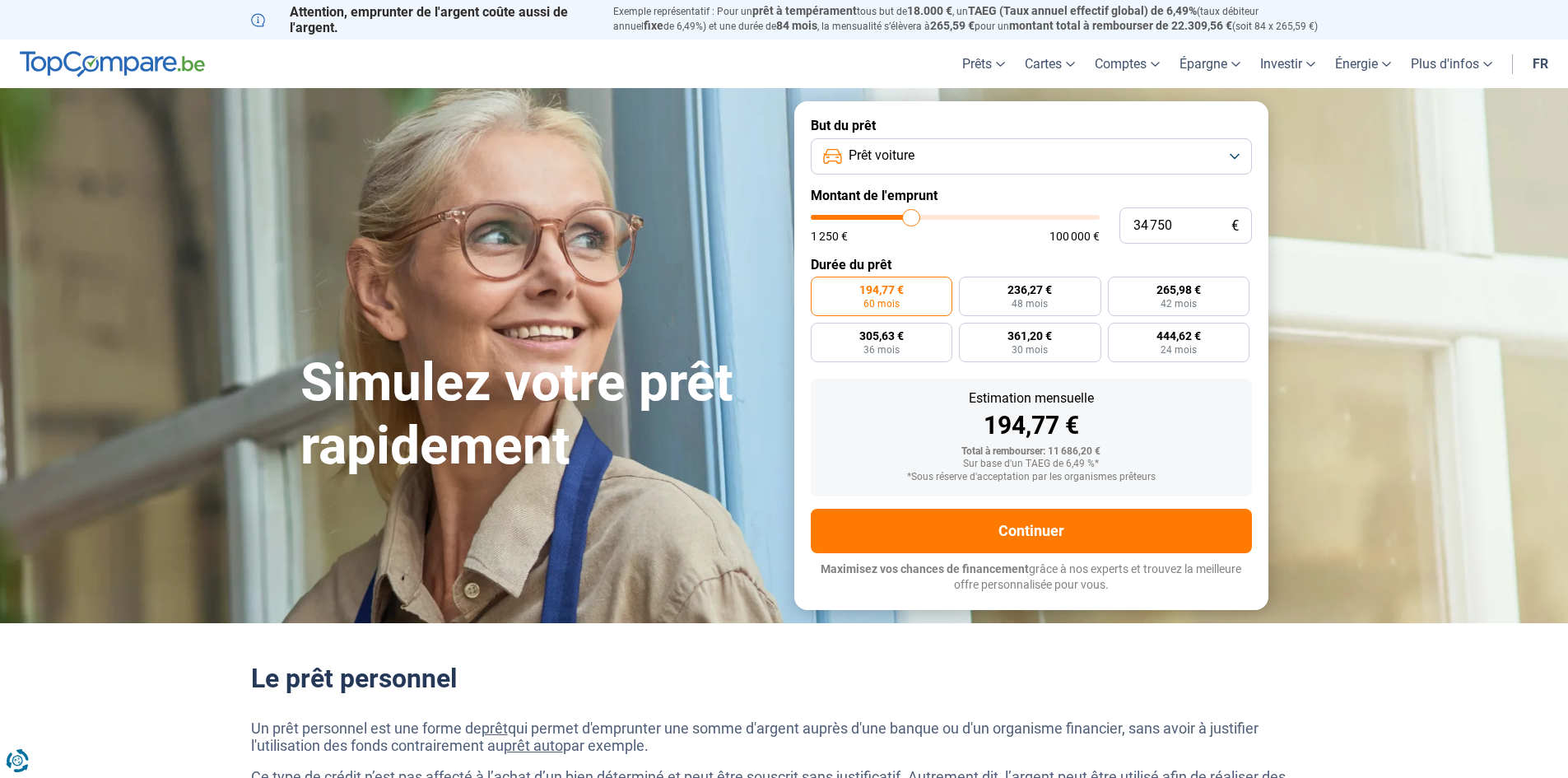
click at [911, 220] on input "range" at bounding box center [956, 217] width 289 height 5
radio input "false"
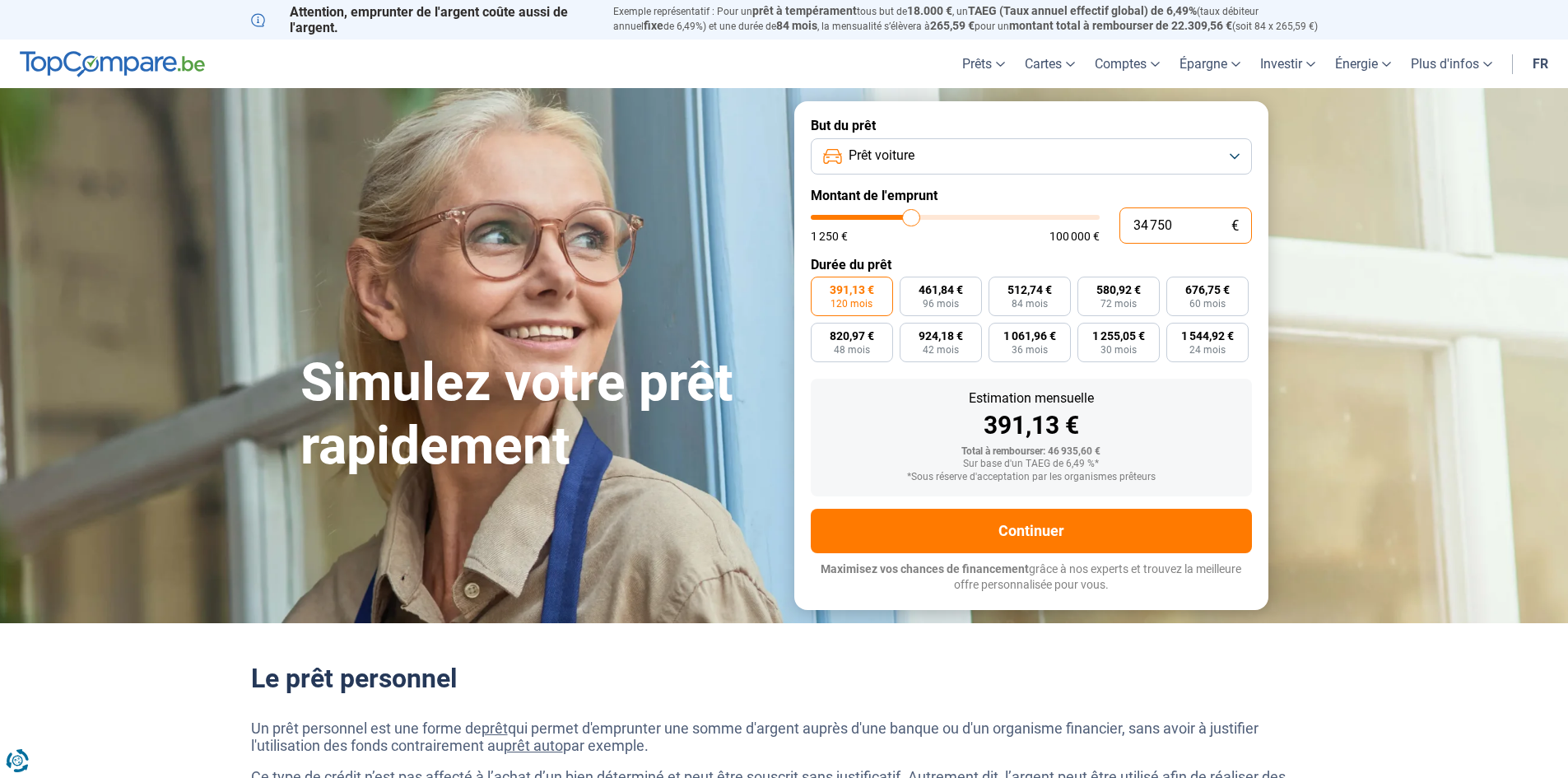
drag, startPoint x: 1170, startPoint y: 221, endPoint x: 1072, endPoint y: 227, distance: 98.2
click at [1072, 227] on div "34 750 € 1 250 € 100 000 €" at bounding box center [1031, 225] width 441 height 37
type input "3"
type input "1250"
type input "33"
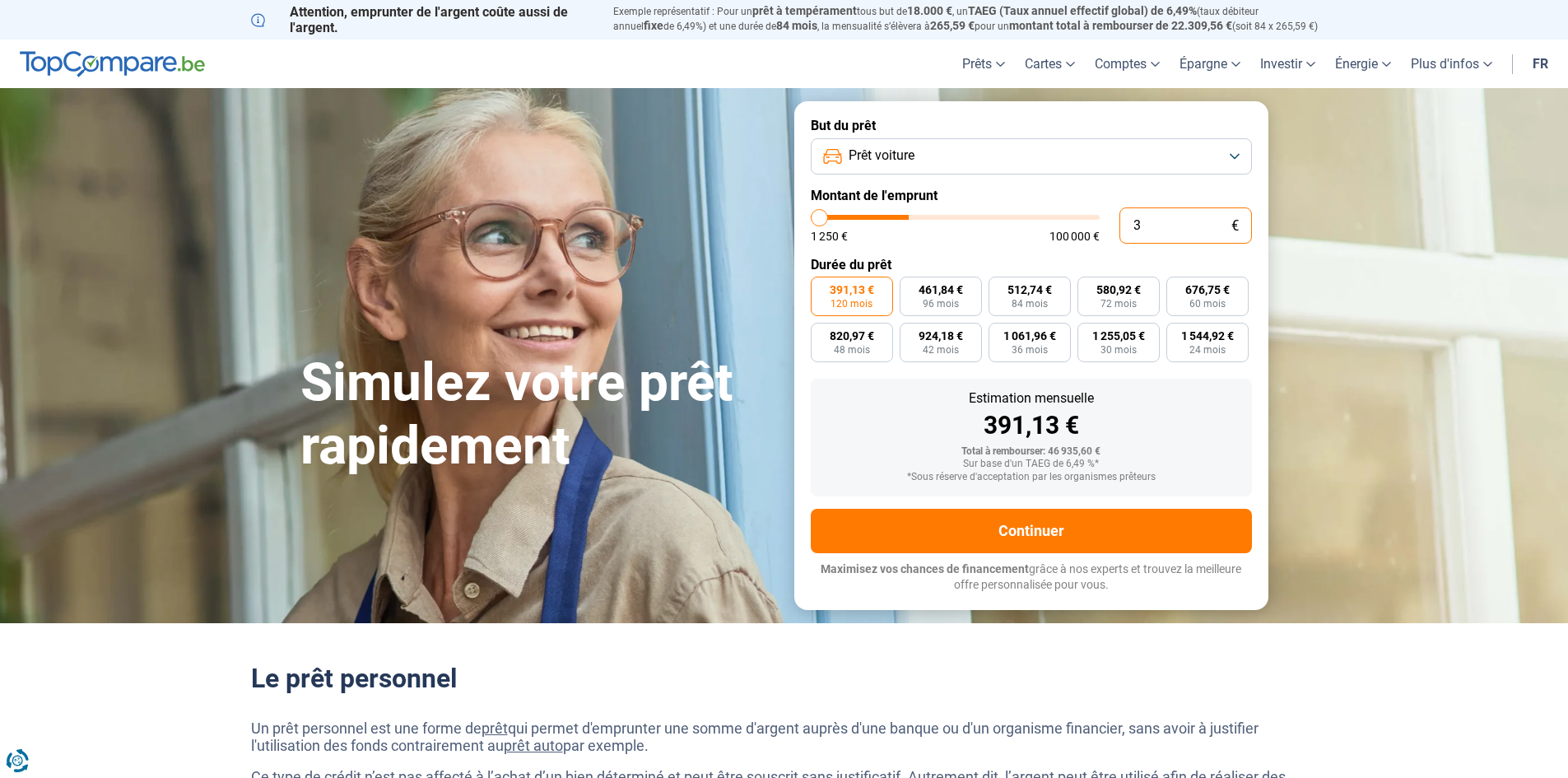
type input "1250"
type input "339"
type input "1250"
type input "3 390"
type input "3500"
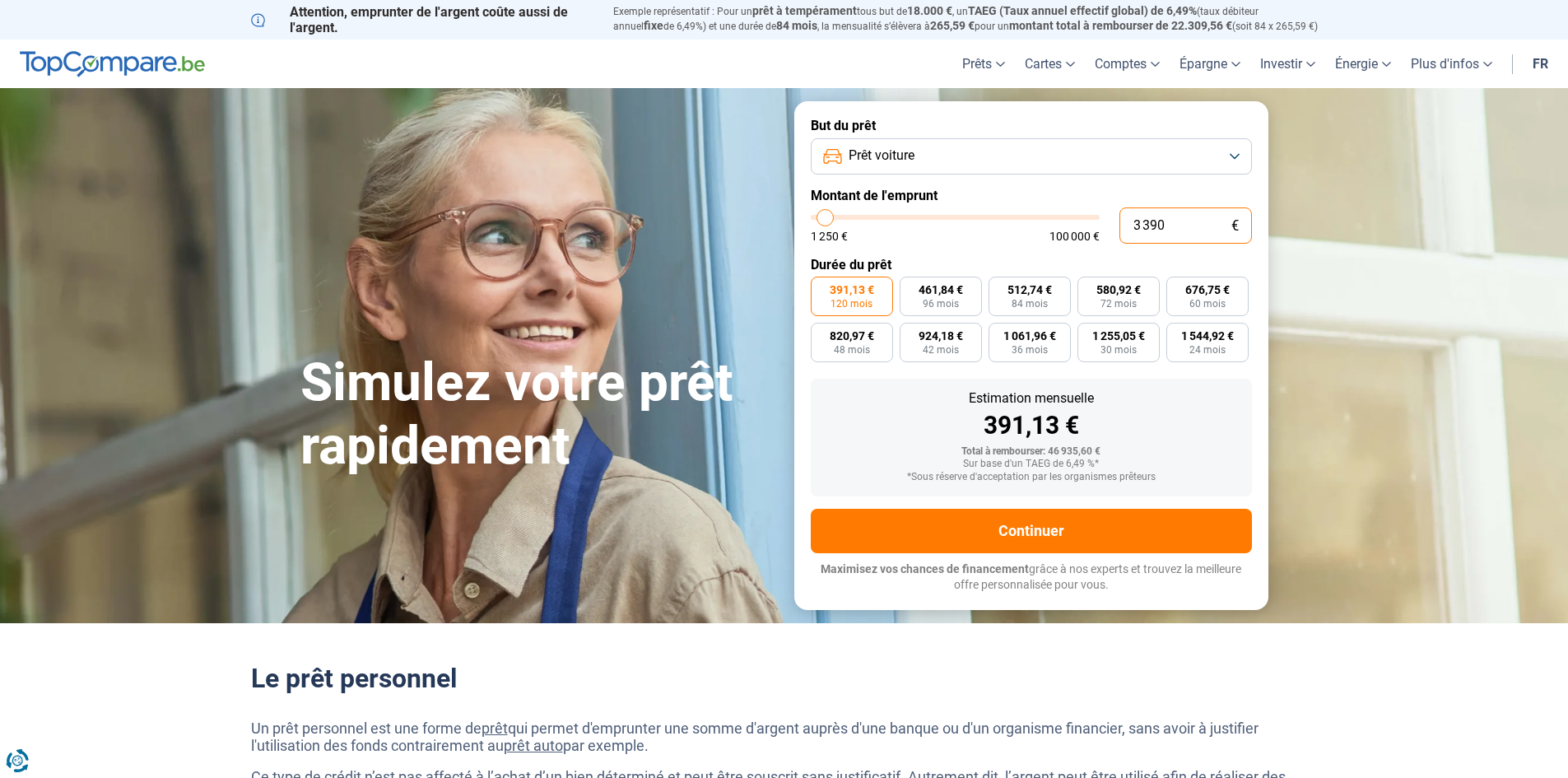
type input "33 900"
drag, startPoint x: 1174, startPoint y: 223, endPoint x: 1032, endPoint y: 221, distance: 142.0
click at [1039, 222] on div "33 900 € 1 250 € 100 000 €" at bounding box center [1031, 225] width 441 height 37
type input "34000"
type input "3"
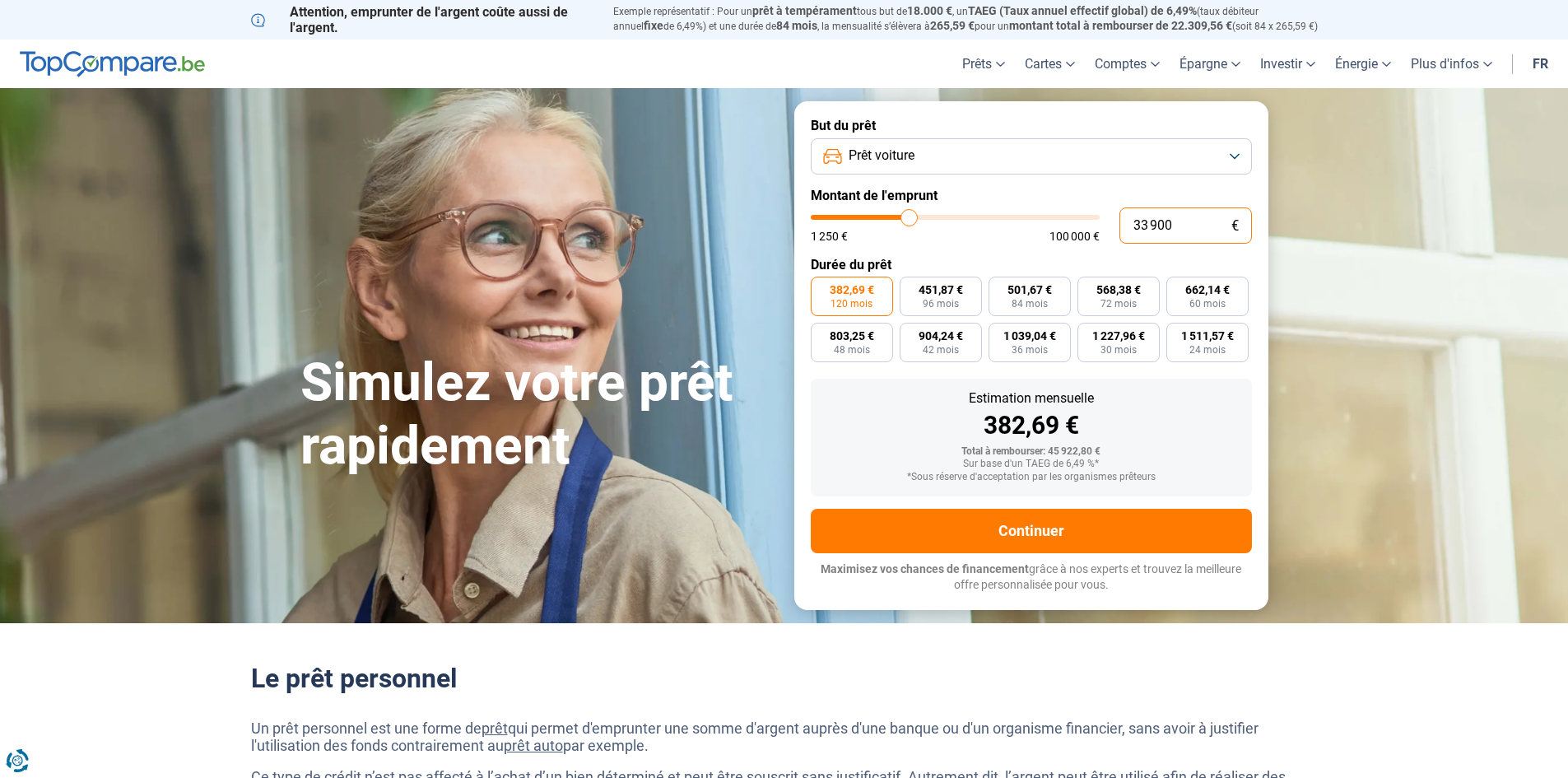
type input "1250"
type input "31"
type input "1250"
type input "319"
type input "1250"
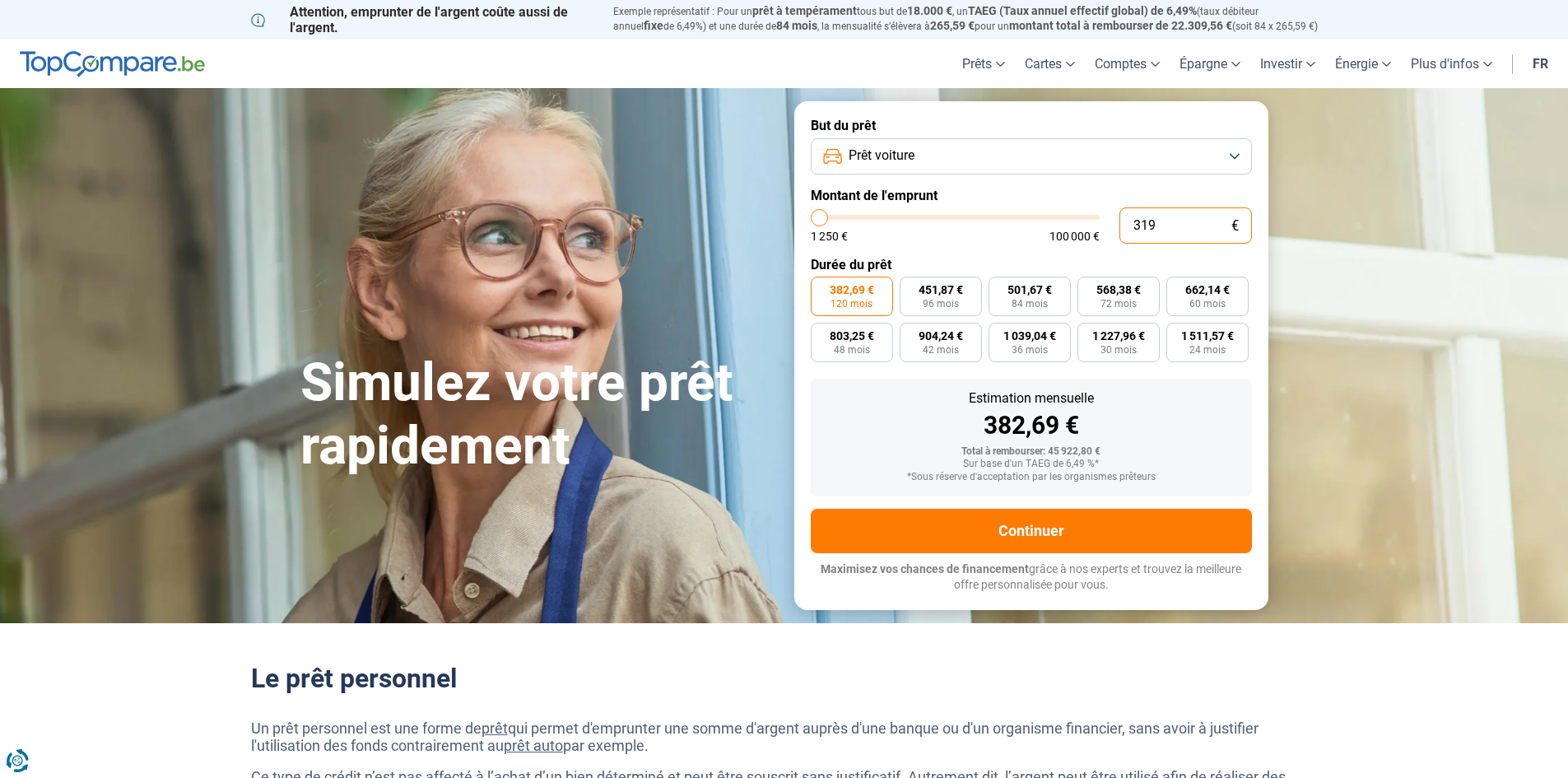
type input "3 190"
type input "3250"
type input "31 900"
type input "32000"
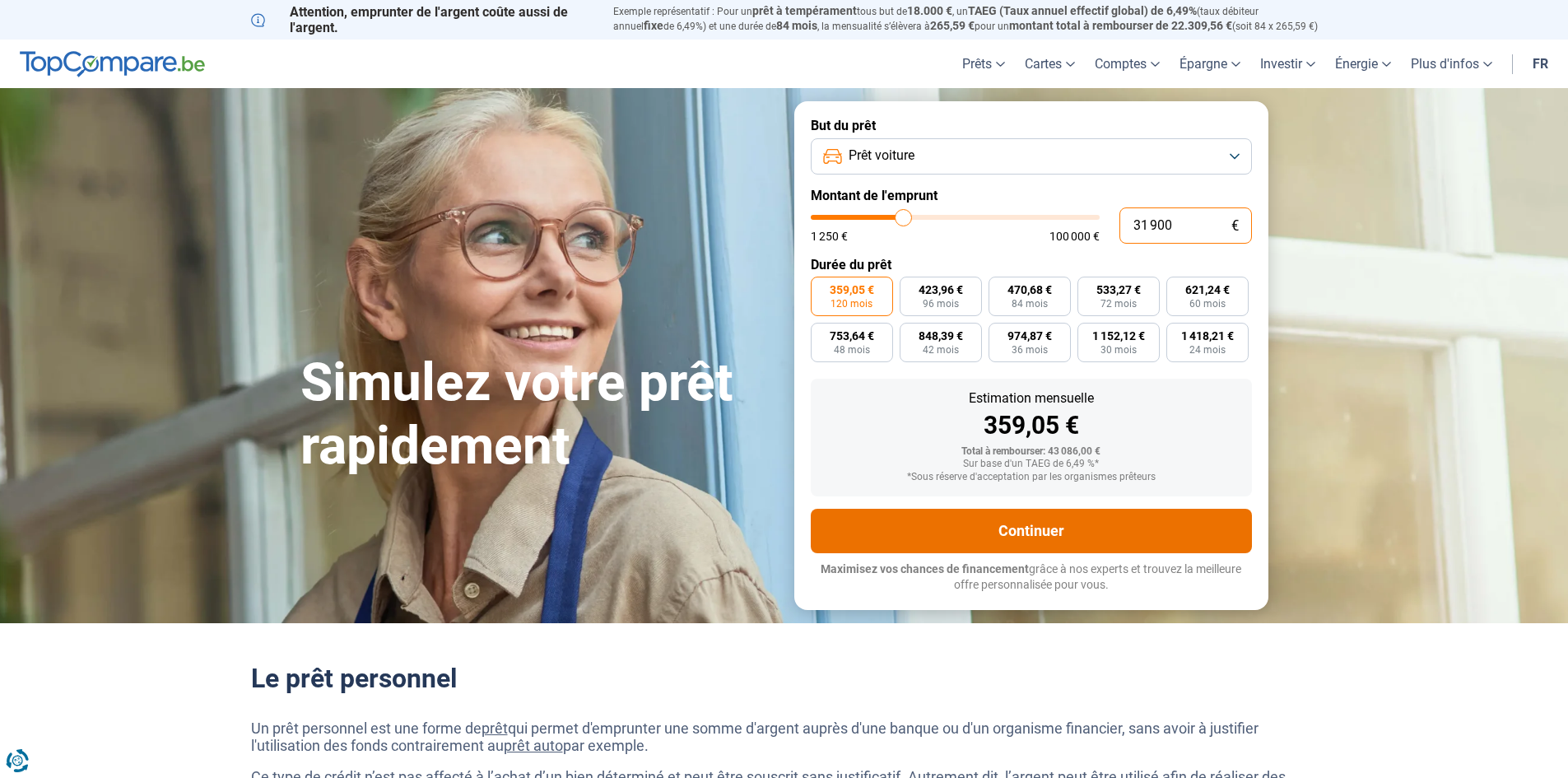
type input "31 900"
click at [1038, 527] on button "Continuer" at bounding box center [1031, 531] width 441 height 45
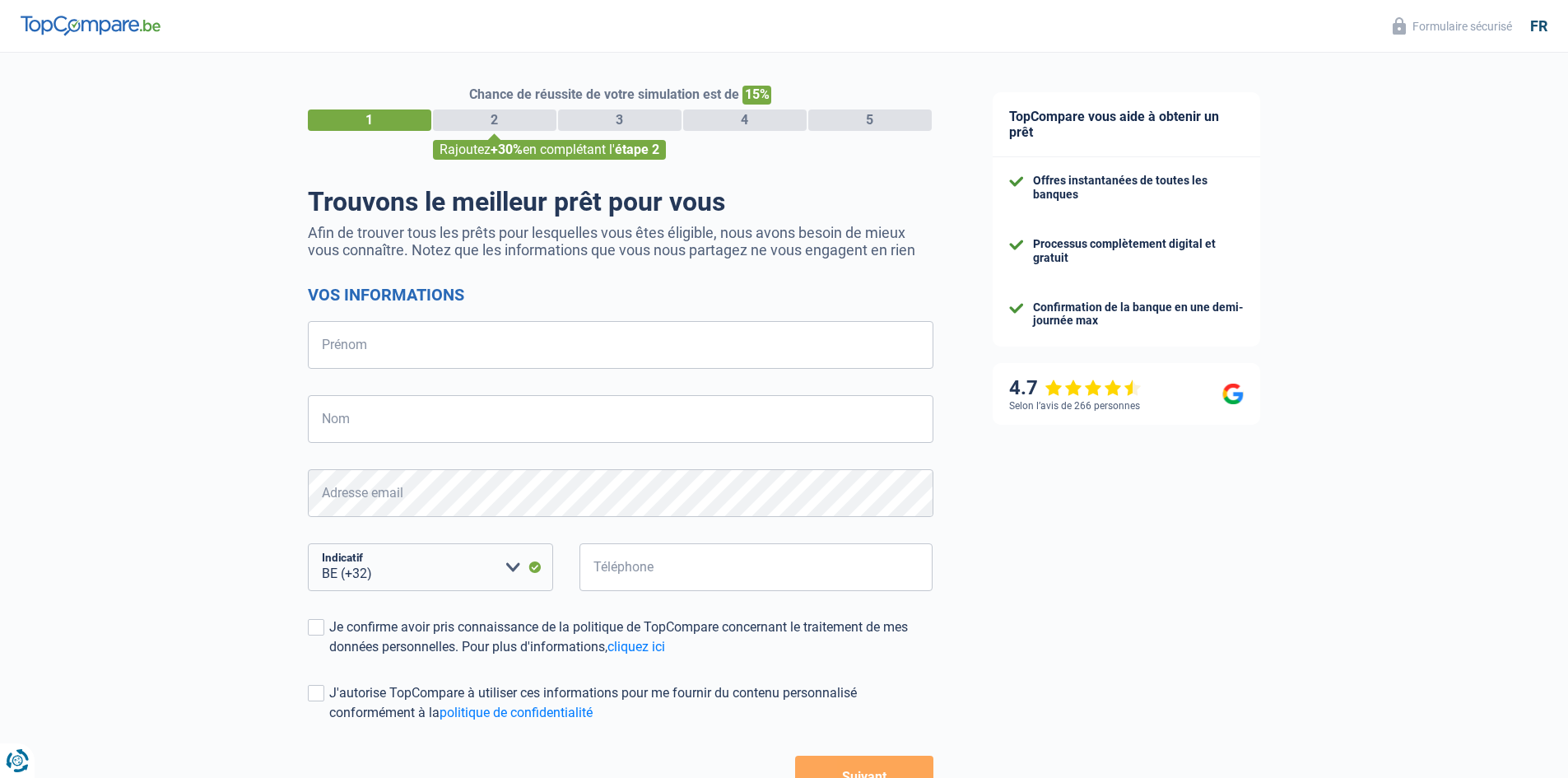
select select "32"
